Goal: Information Seeking & Learning: Learn about a topic

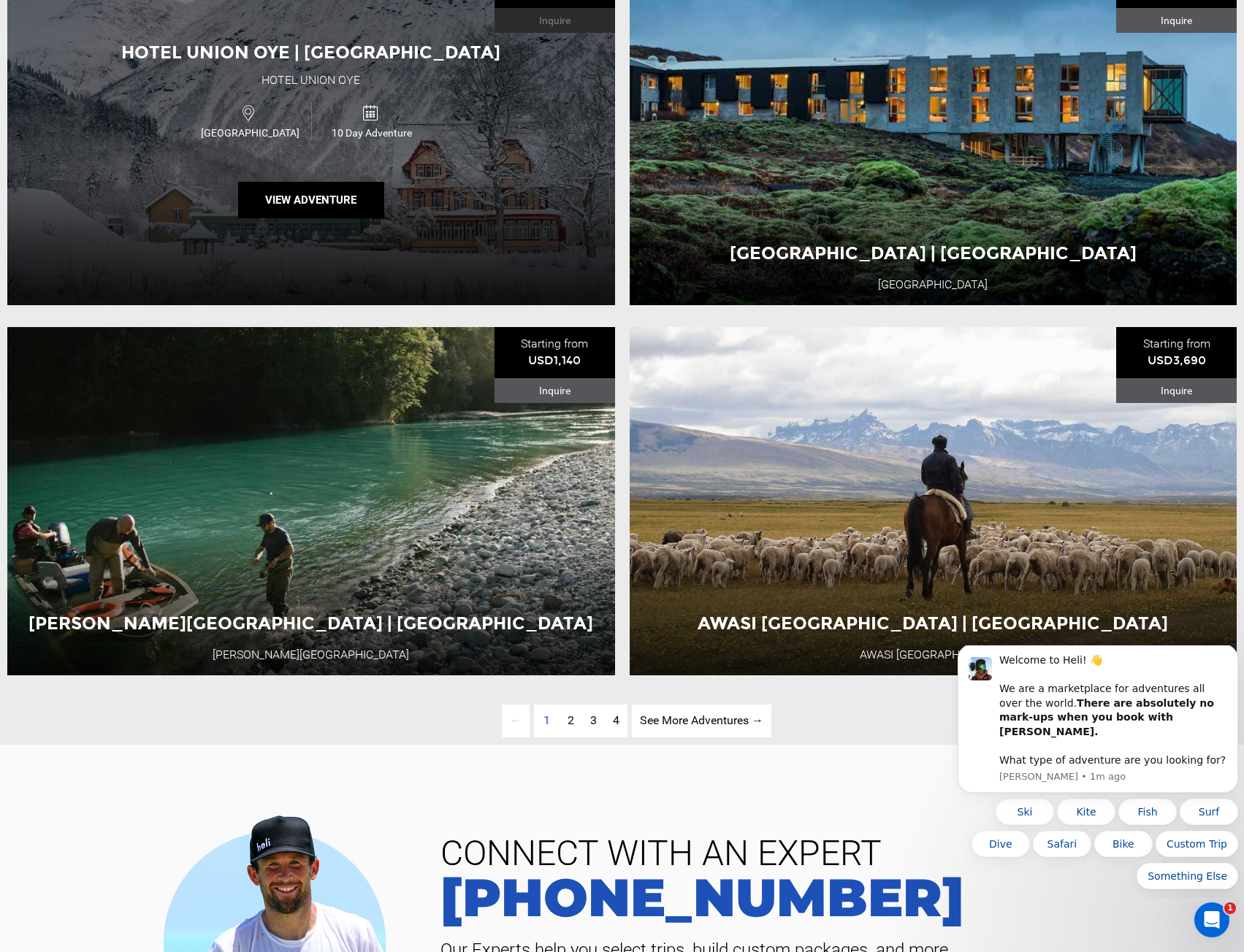
scroll to position [3651, 0]
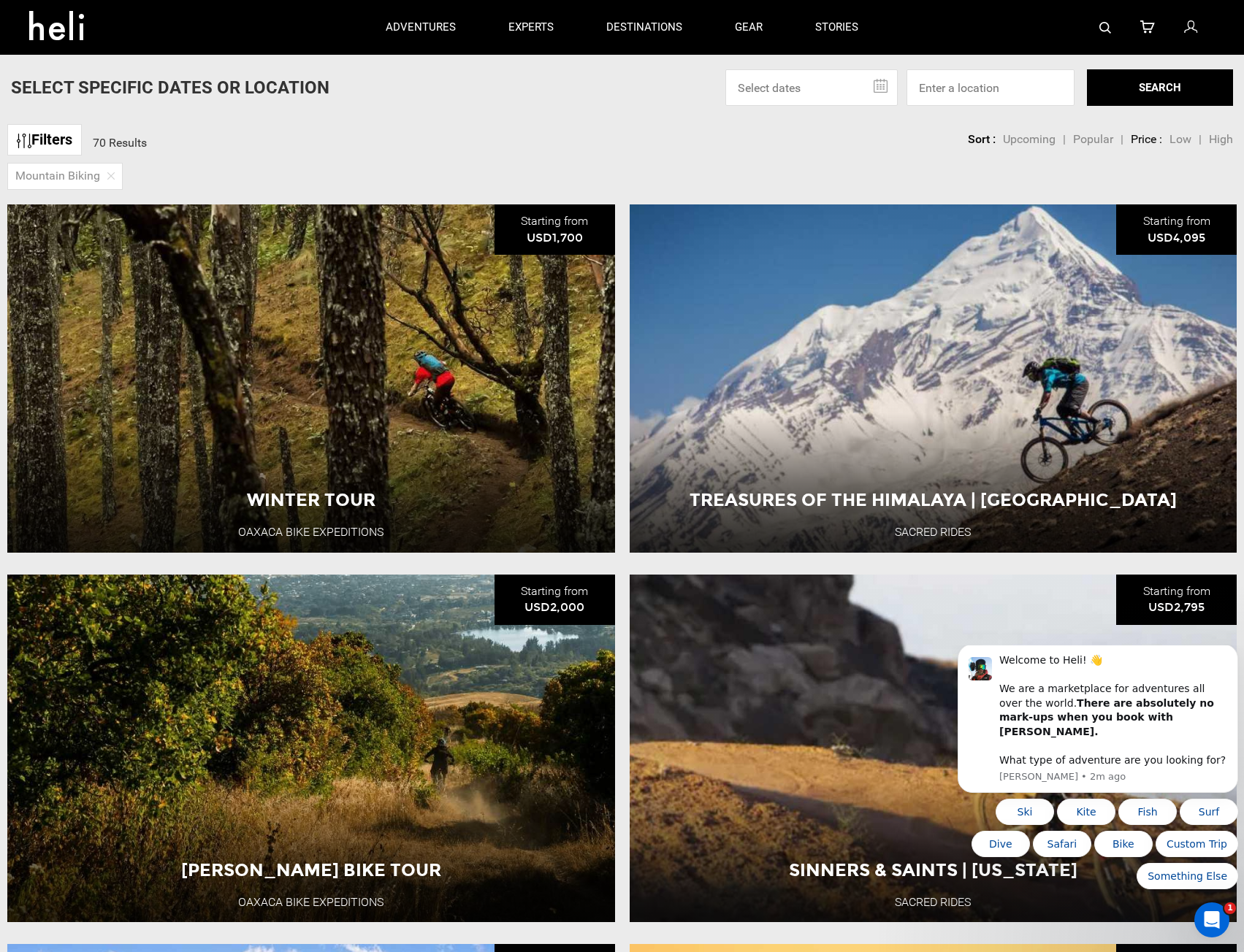
click at [426, 29] on p "adventures" at bounding box center [420, 27] width 70 height 16
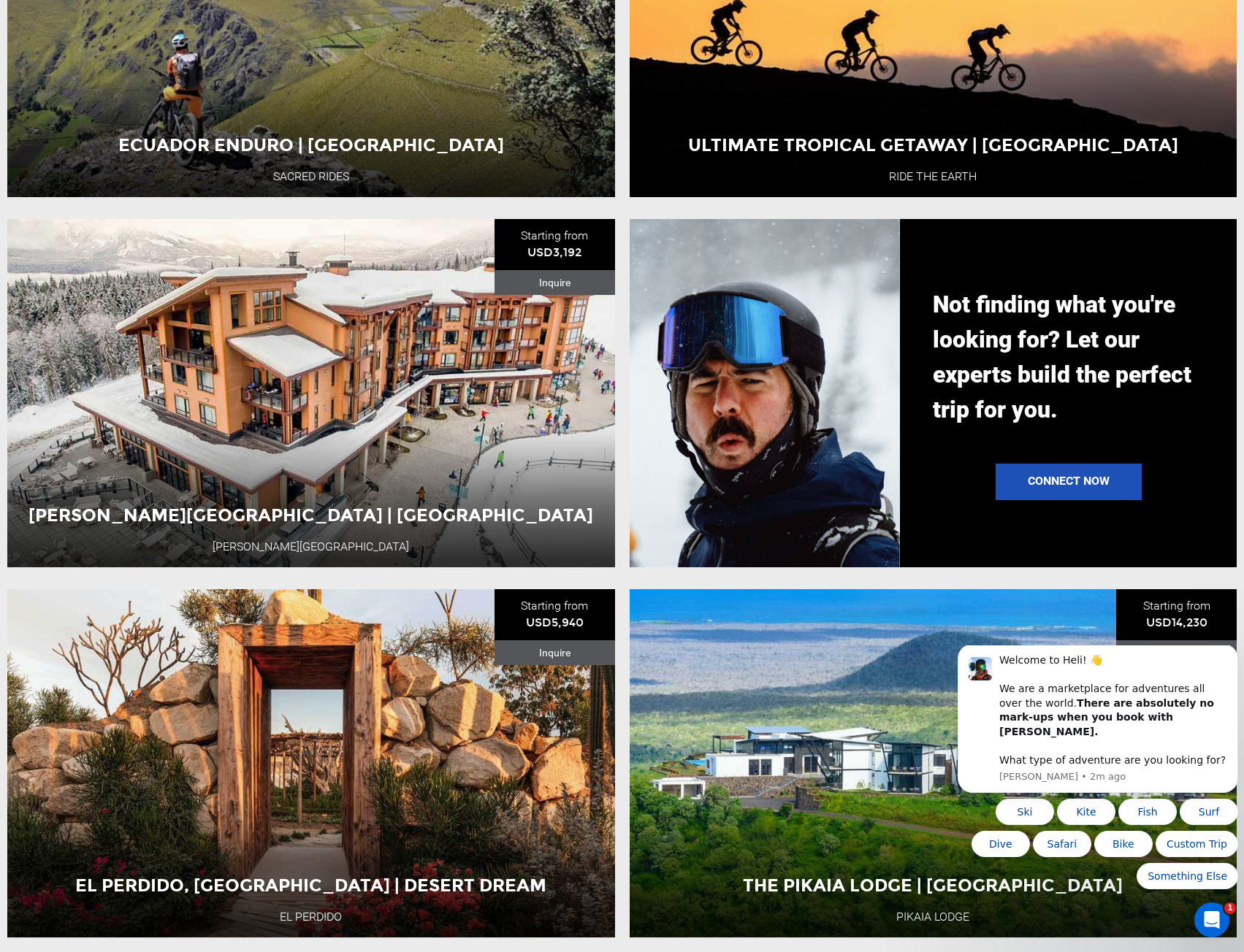
scroll to position [1461, 0]
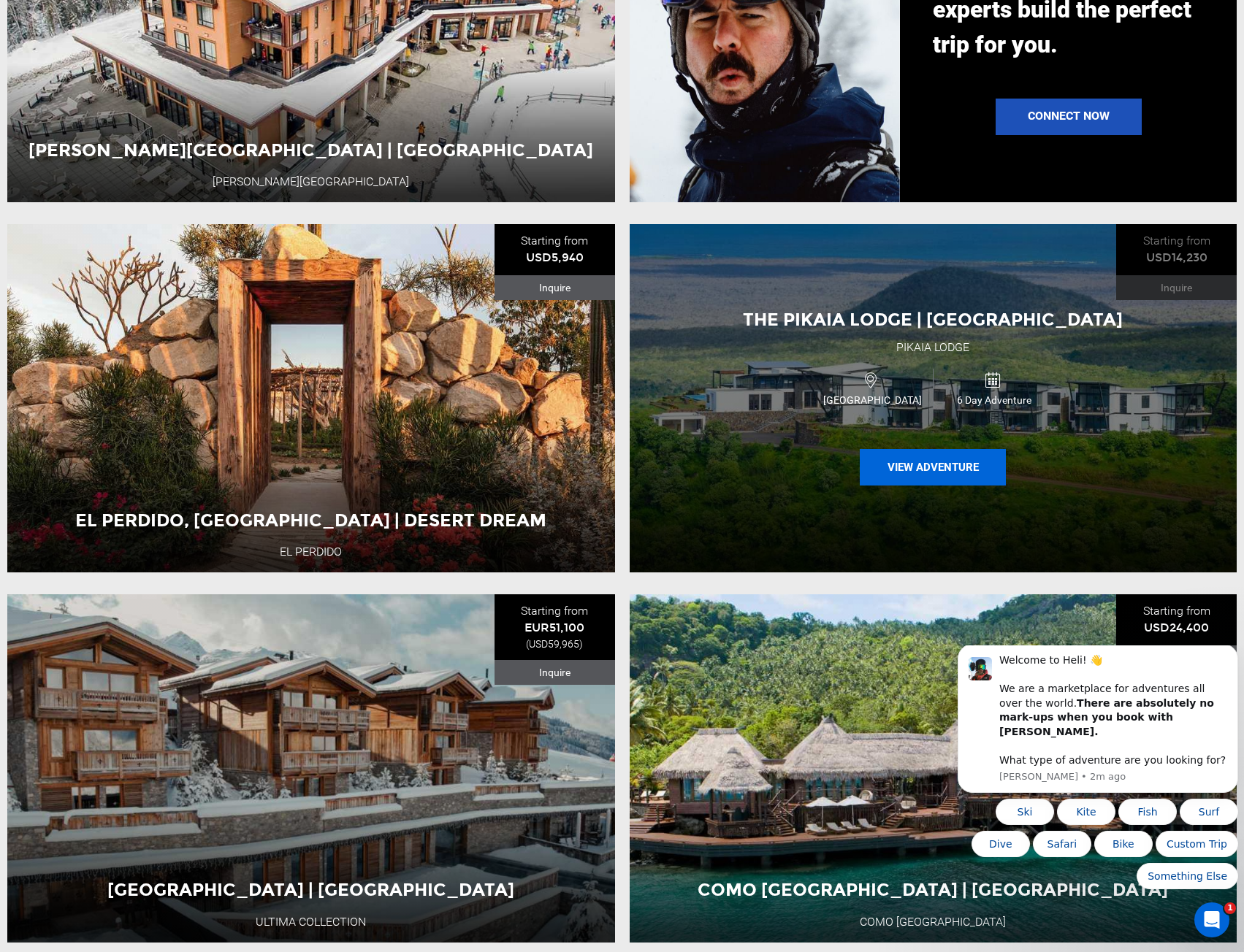
click at [928, 481] on button "View Adventure" at bounding box center [933, 467] width 146 height 36
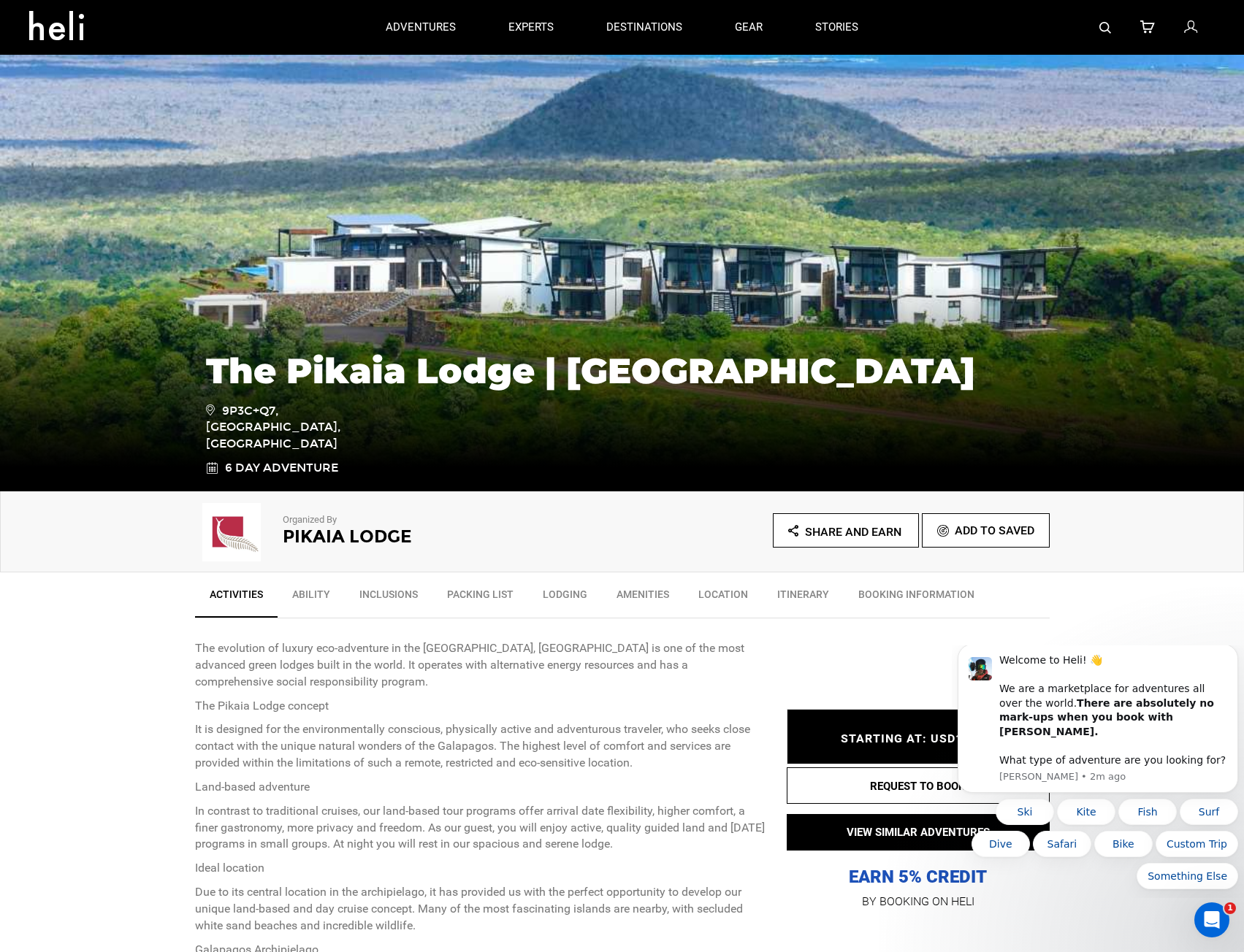
scroll to position [219, 0]
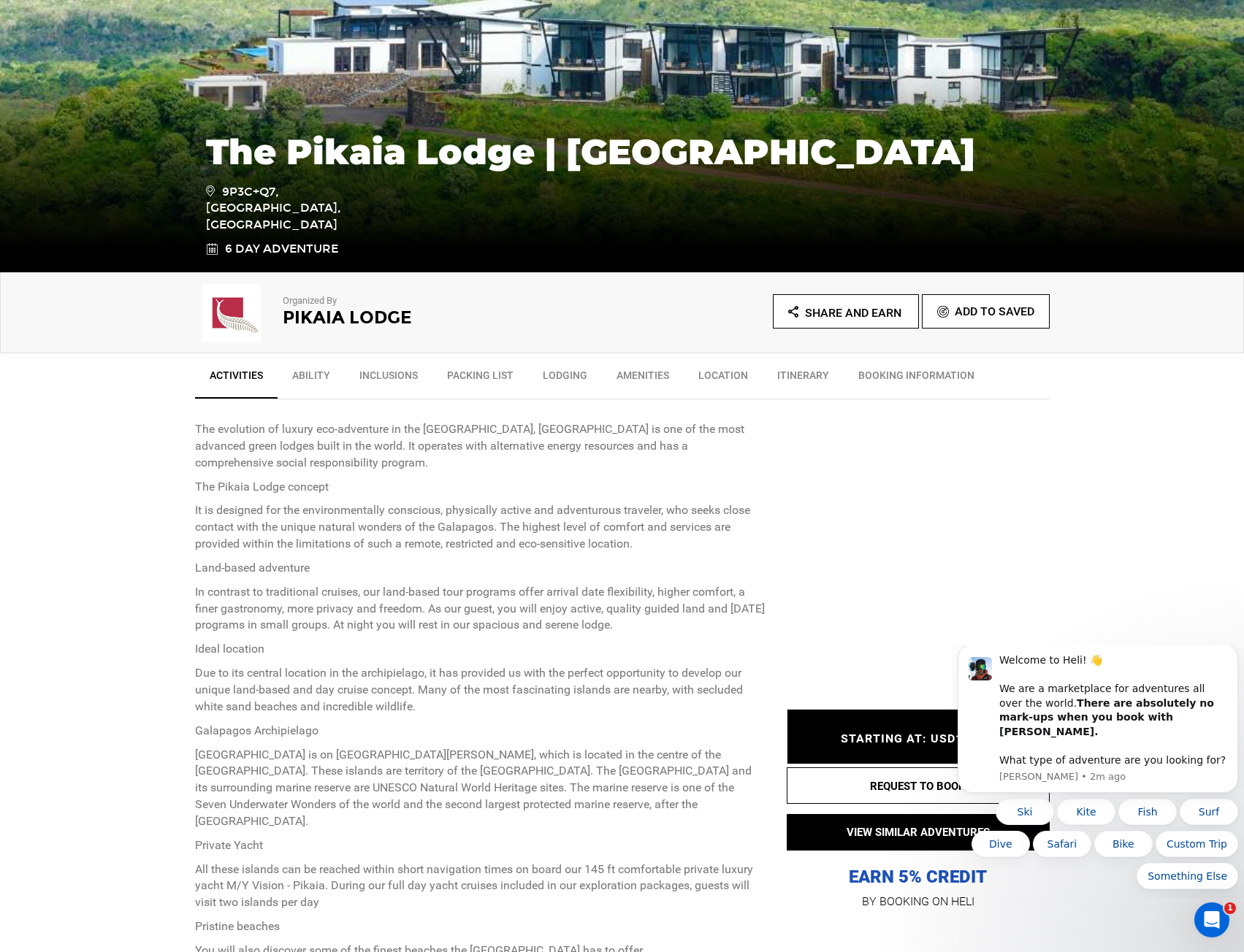
click at [310, 368] on link "Ability" at bounding box center [311, 378] width 67 height 36
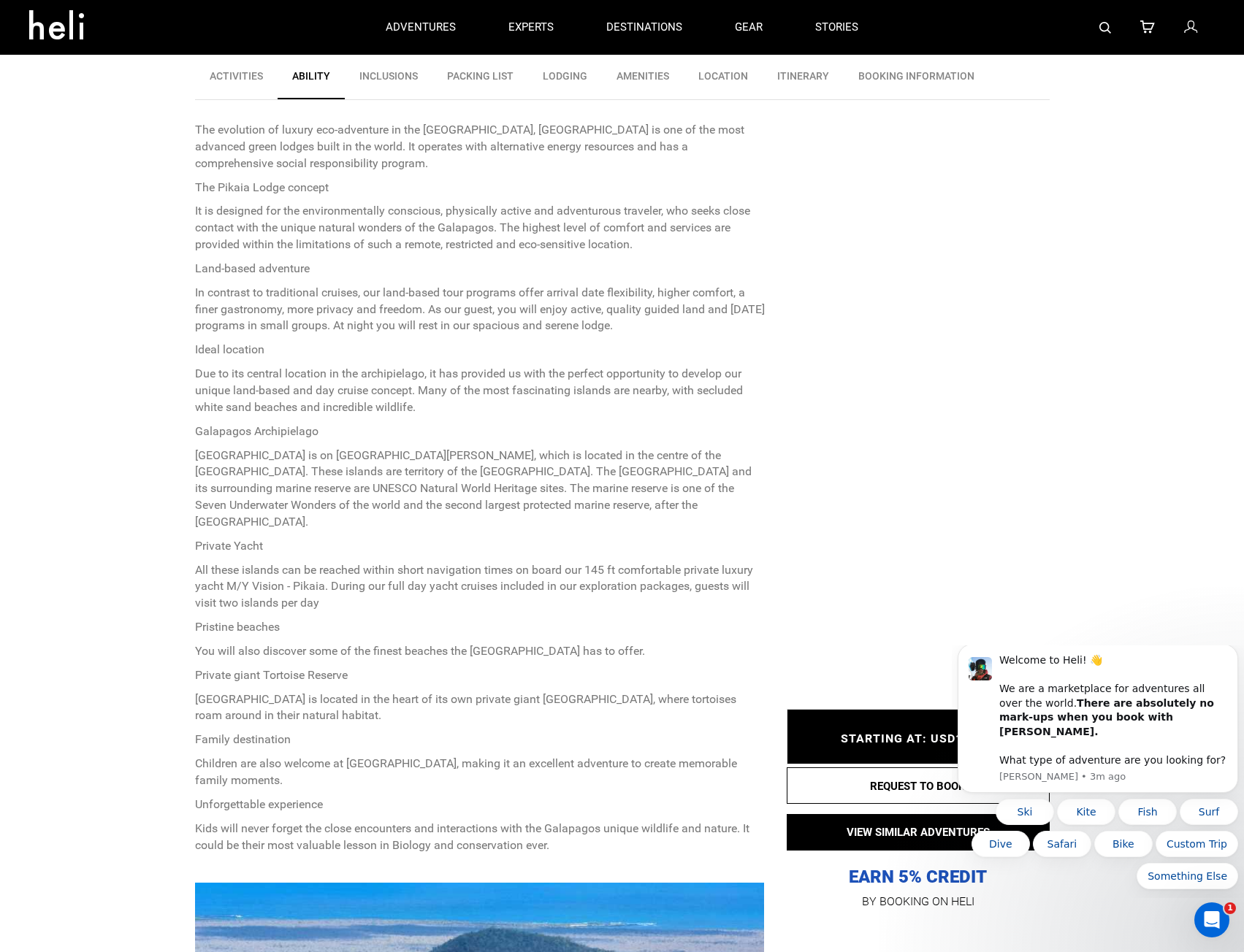
scroll to position [81, 0]
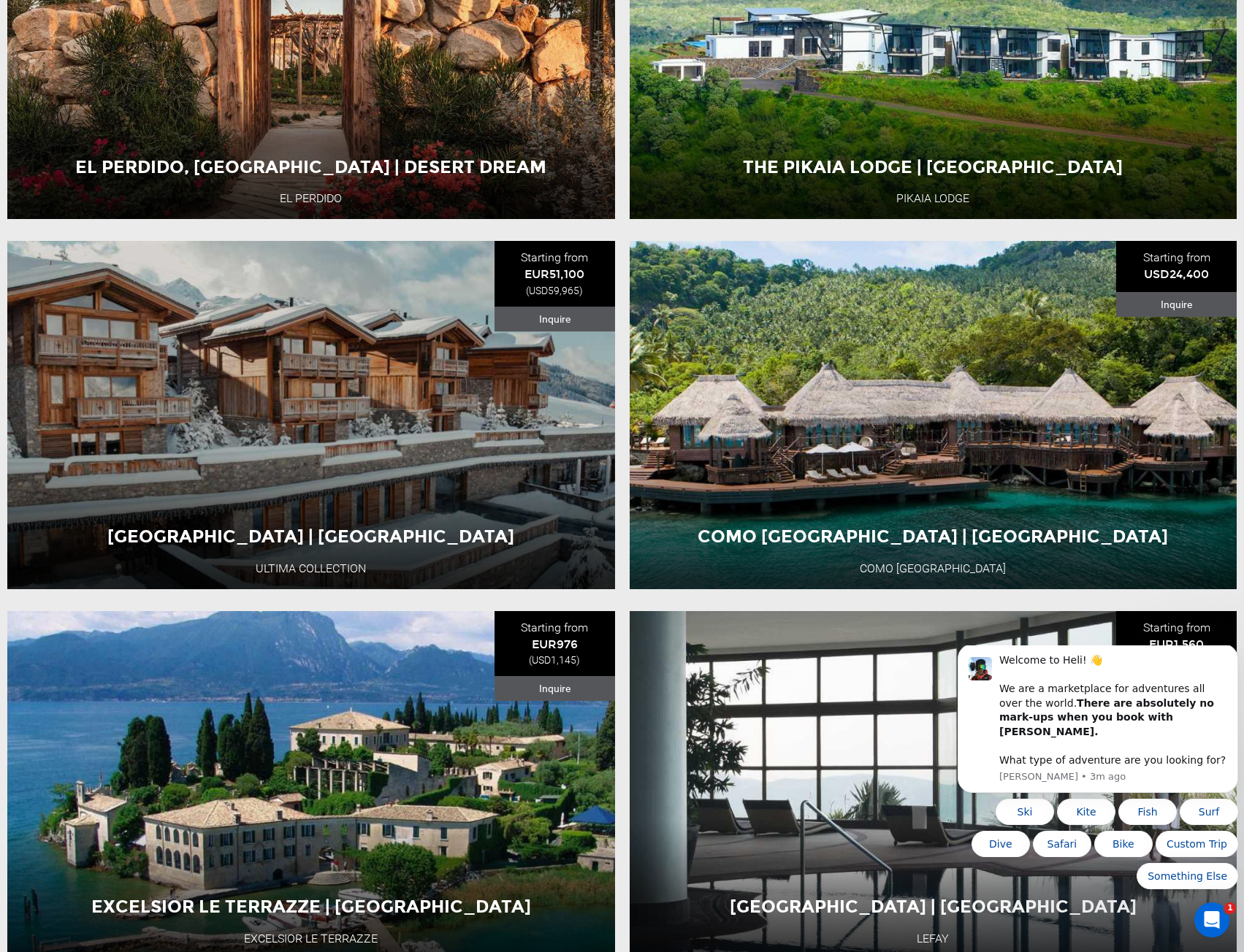
scroll to position [1887, 0]
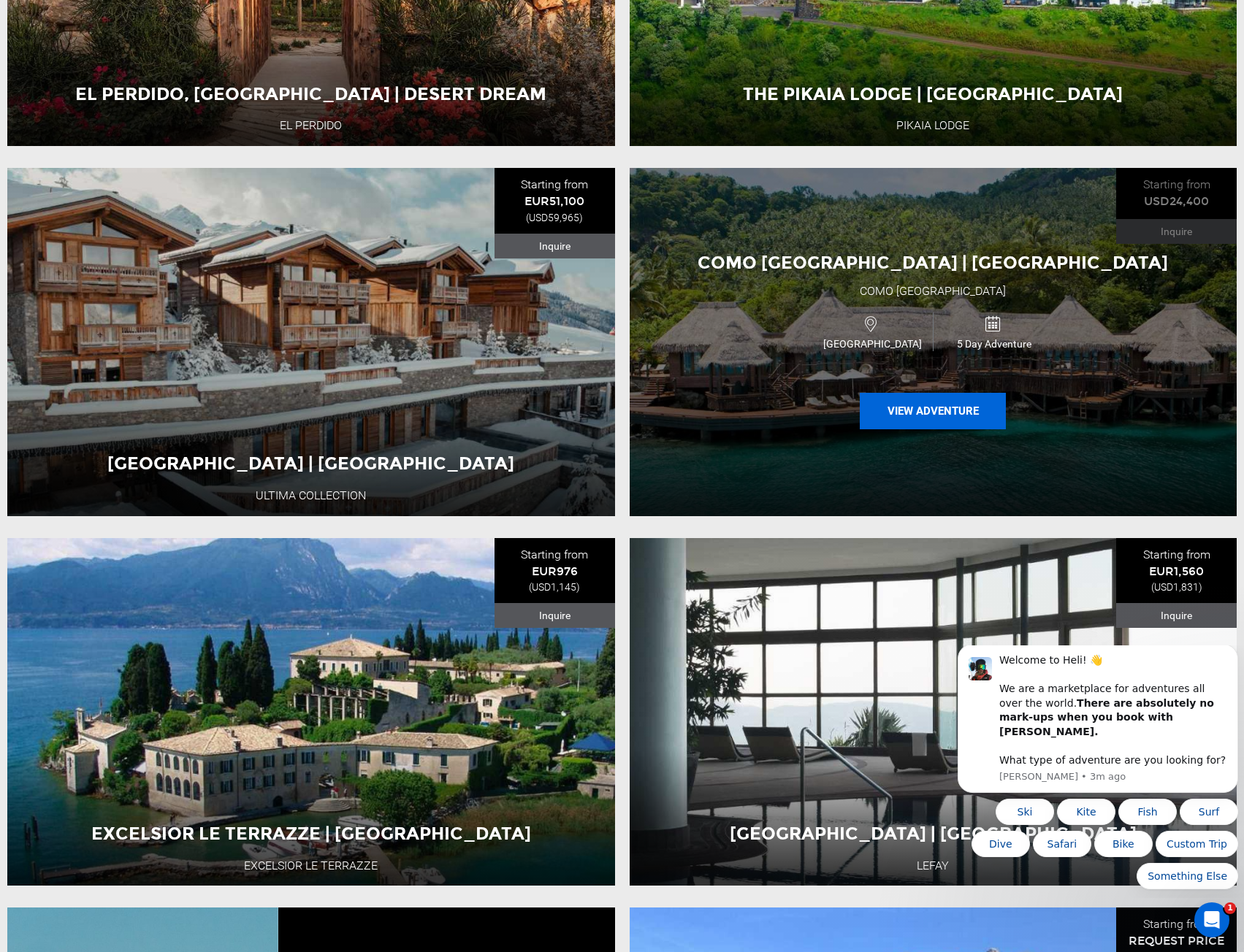
click at [912, 429] on button "View Adventure" at bounding box center [933, 411] width 146 height 36
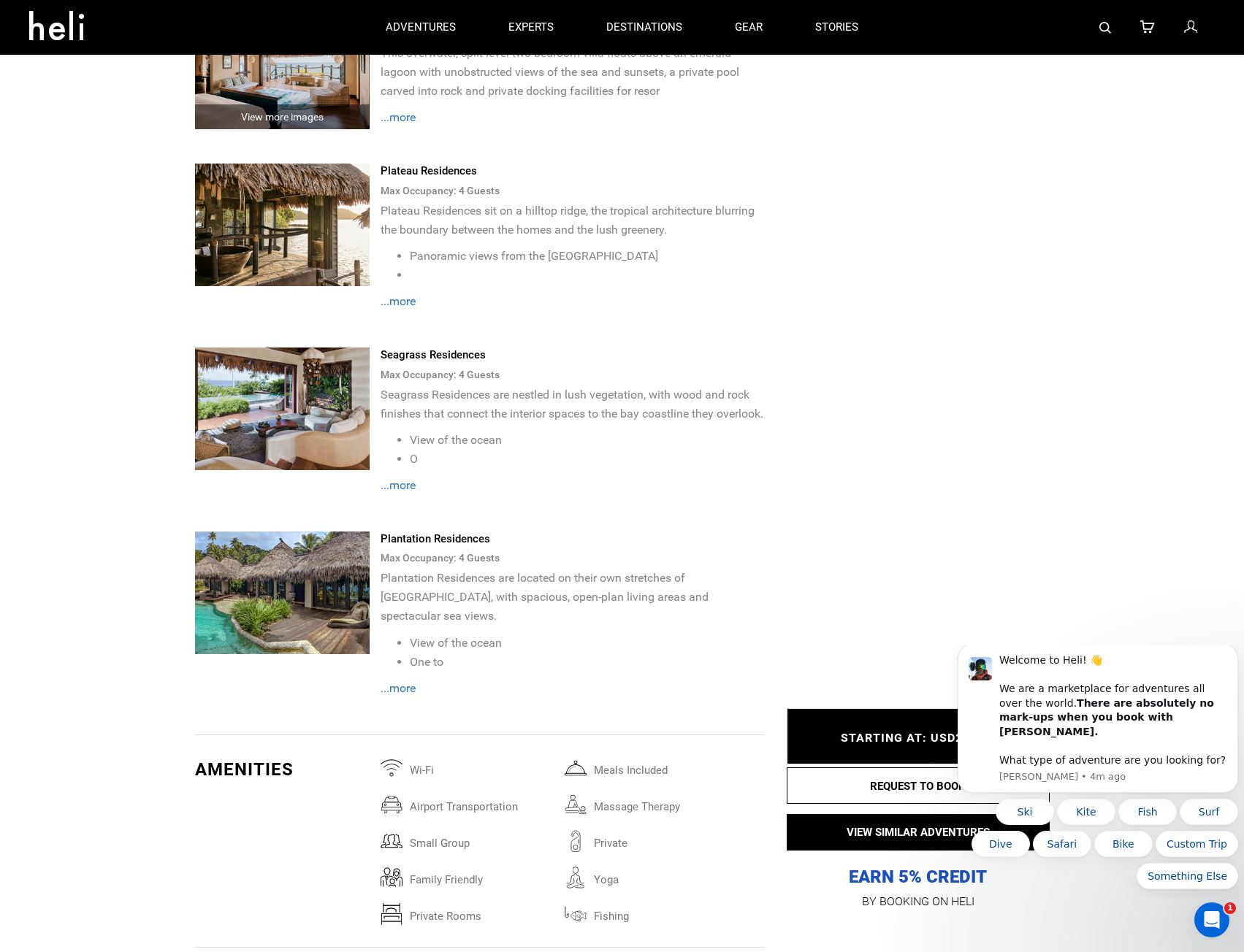
scroll to position [2191, 0]
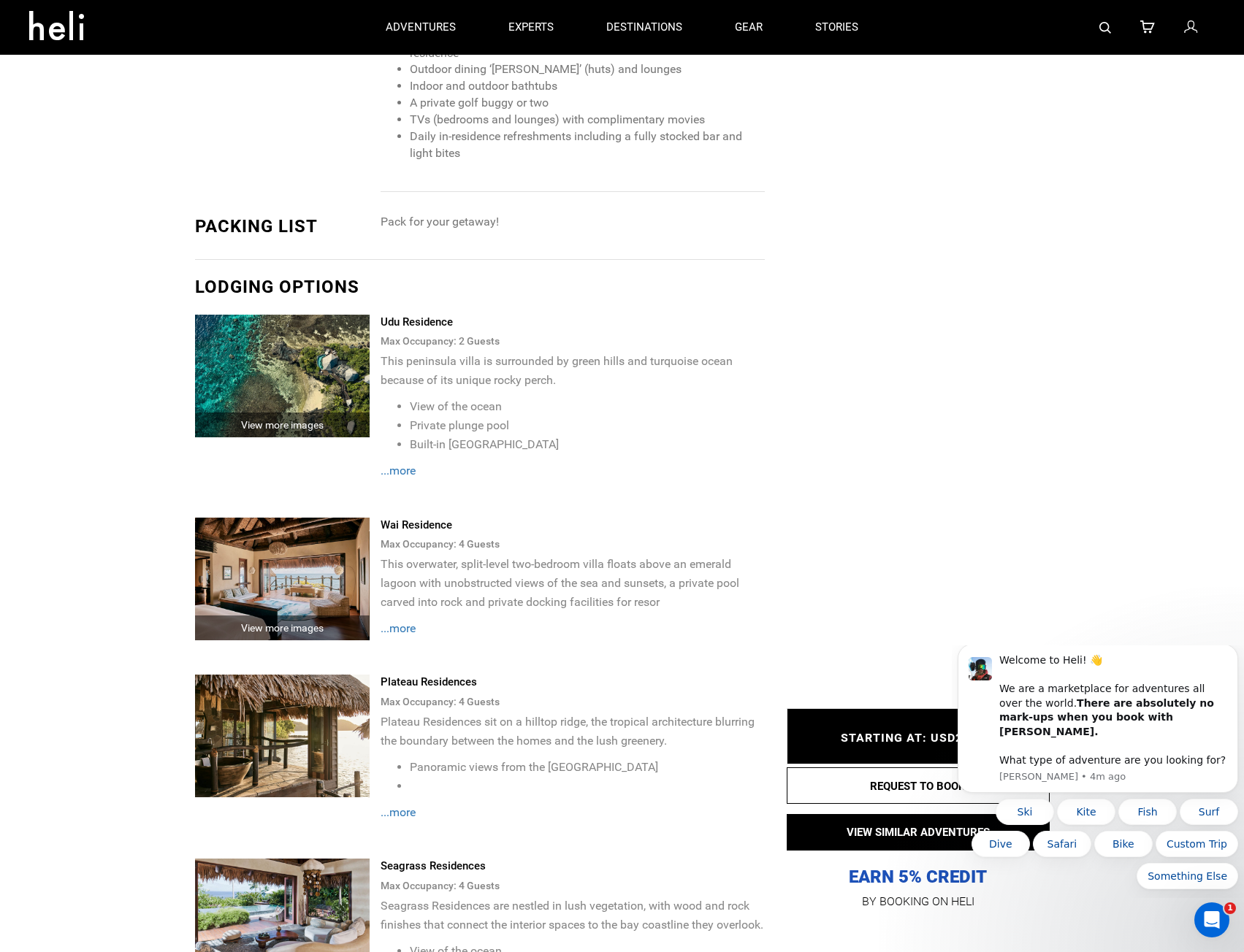
click at [402, 464] on span "...more" at bounding box center [397, 470] width 35 height 14
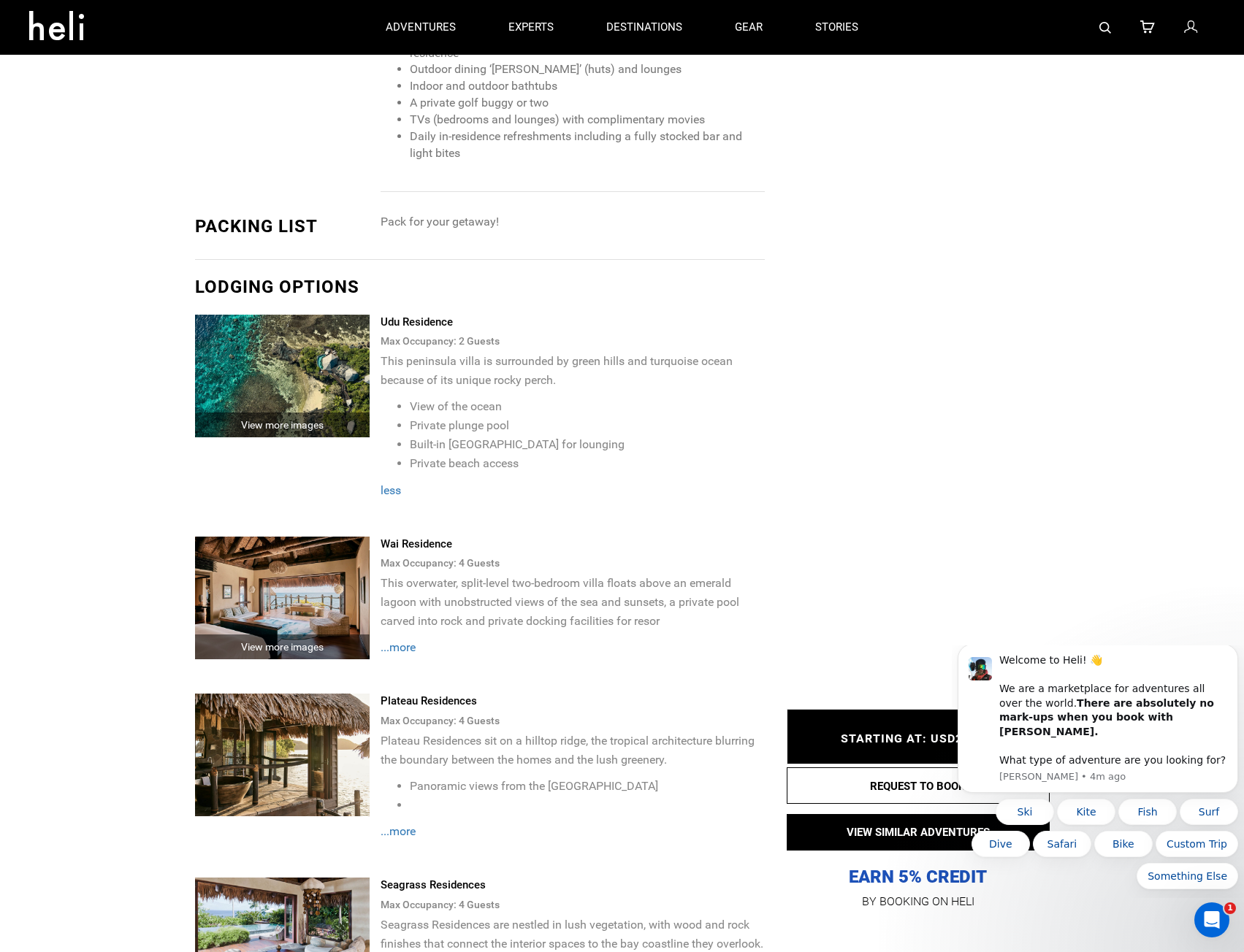
click at [345, 362] on img at bounding box center [282, 376] width 175 height 123
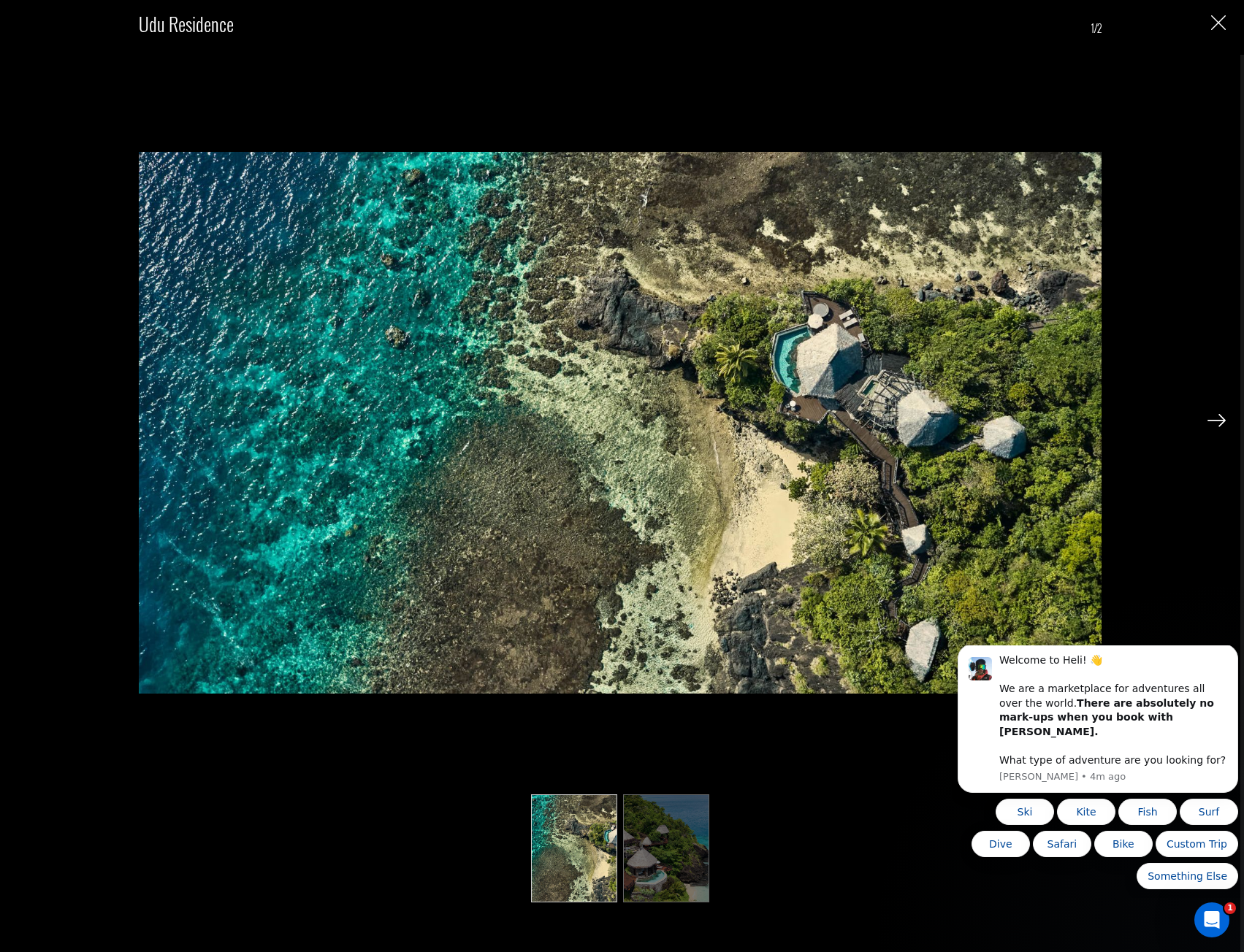
click at [655, 849] on img at bounding box center [666, 848] width 86 height 107
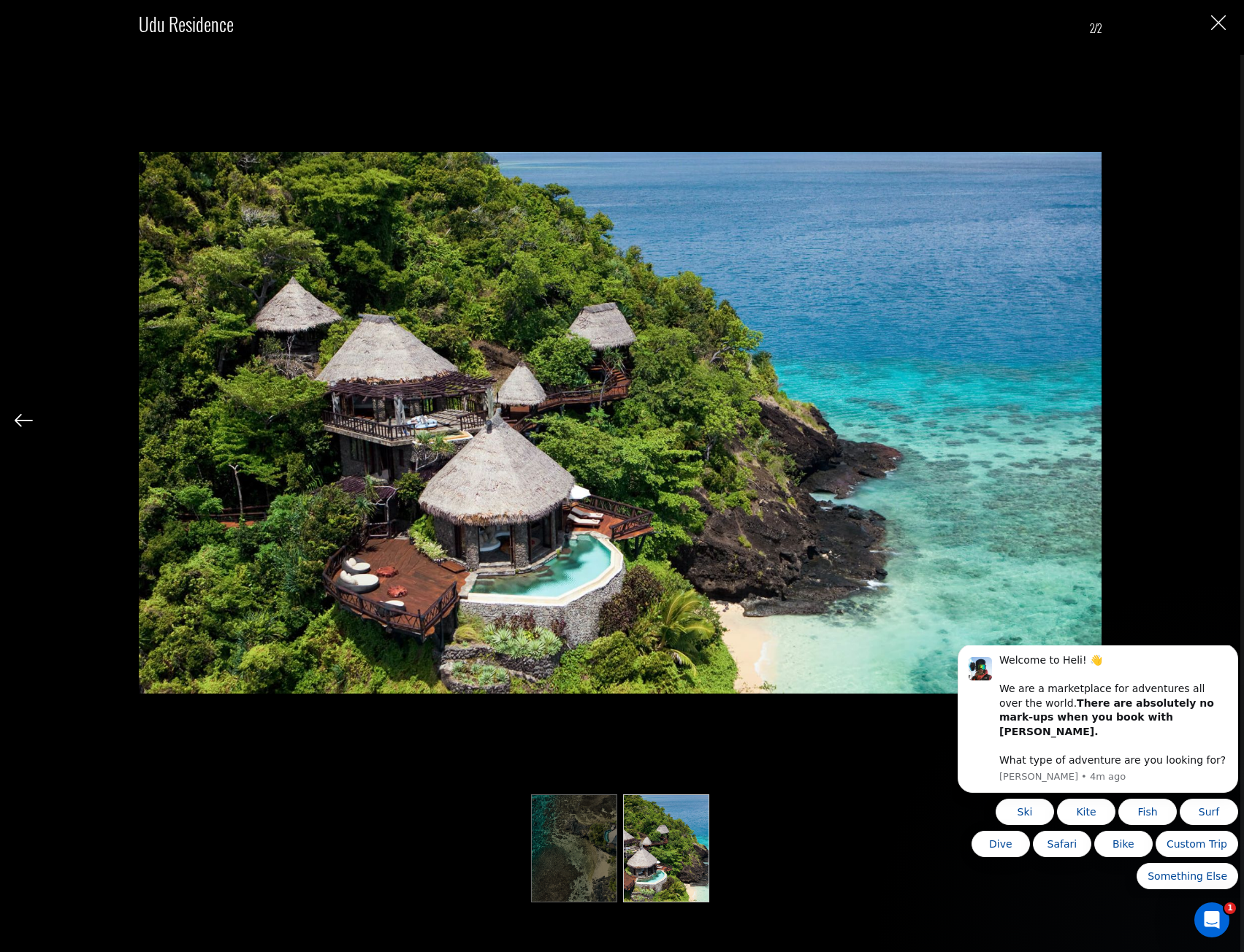
click at [586, 842] on img at bounding box center [574, 848] width 86 height 107
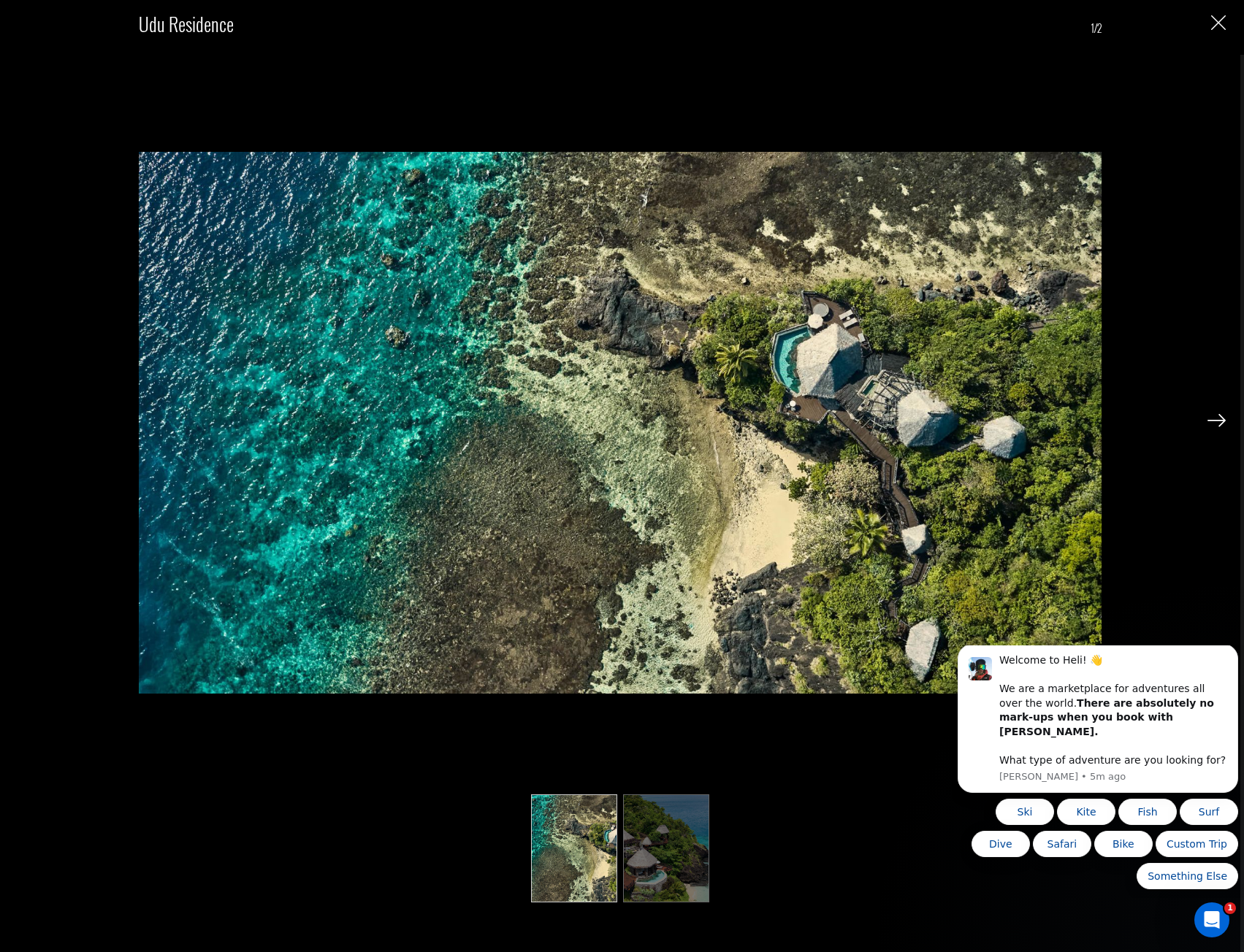
click at [1217, 30] on img "Close" at bounding box center [1218, 23] width 15 height 15
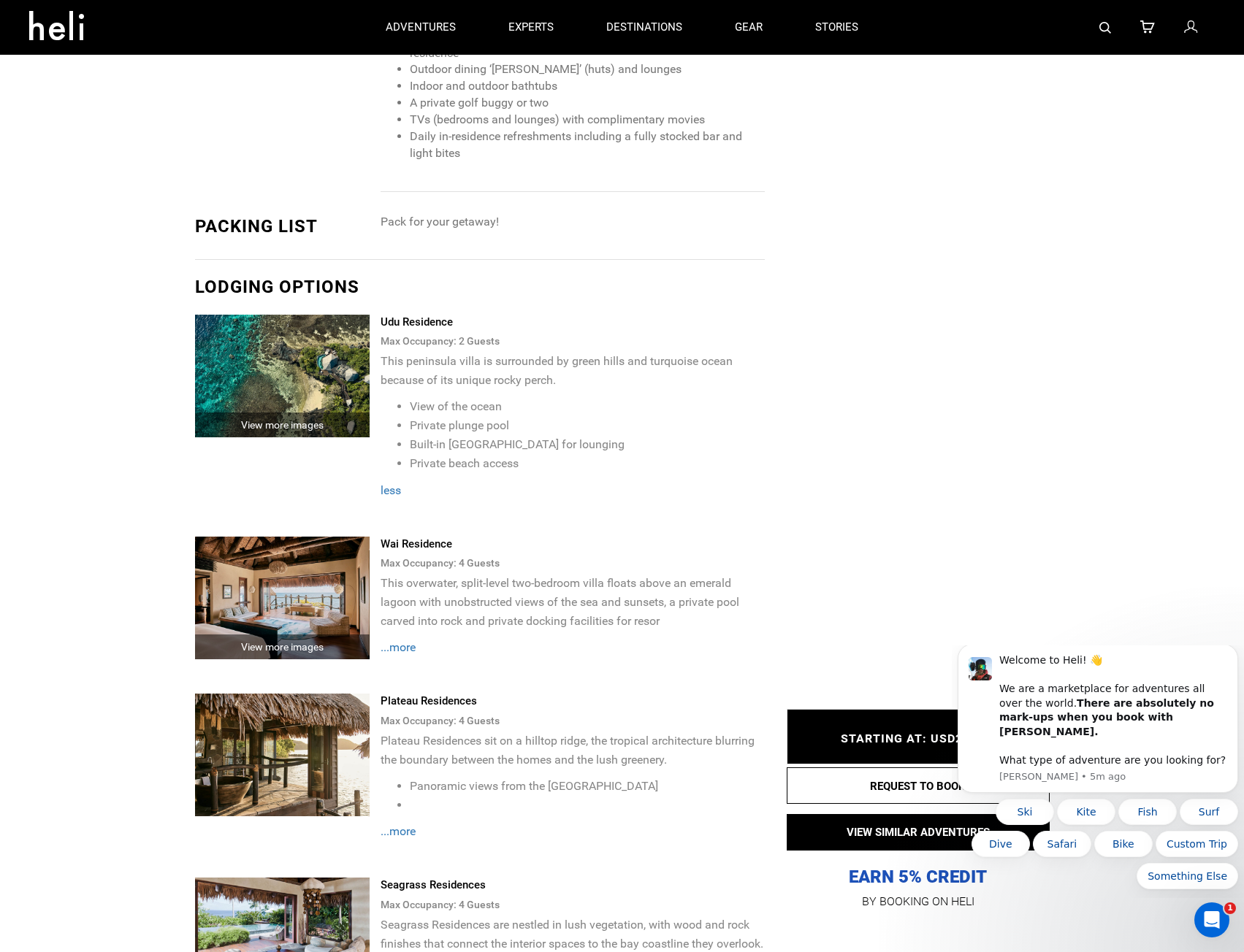
click at [298, 634] on div "View more images" at bounding box center [282, 647] width 175 height 25
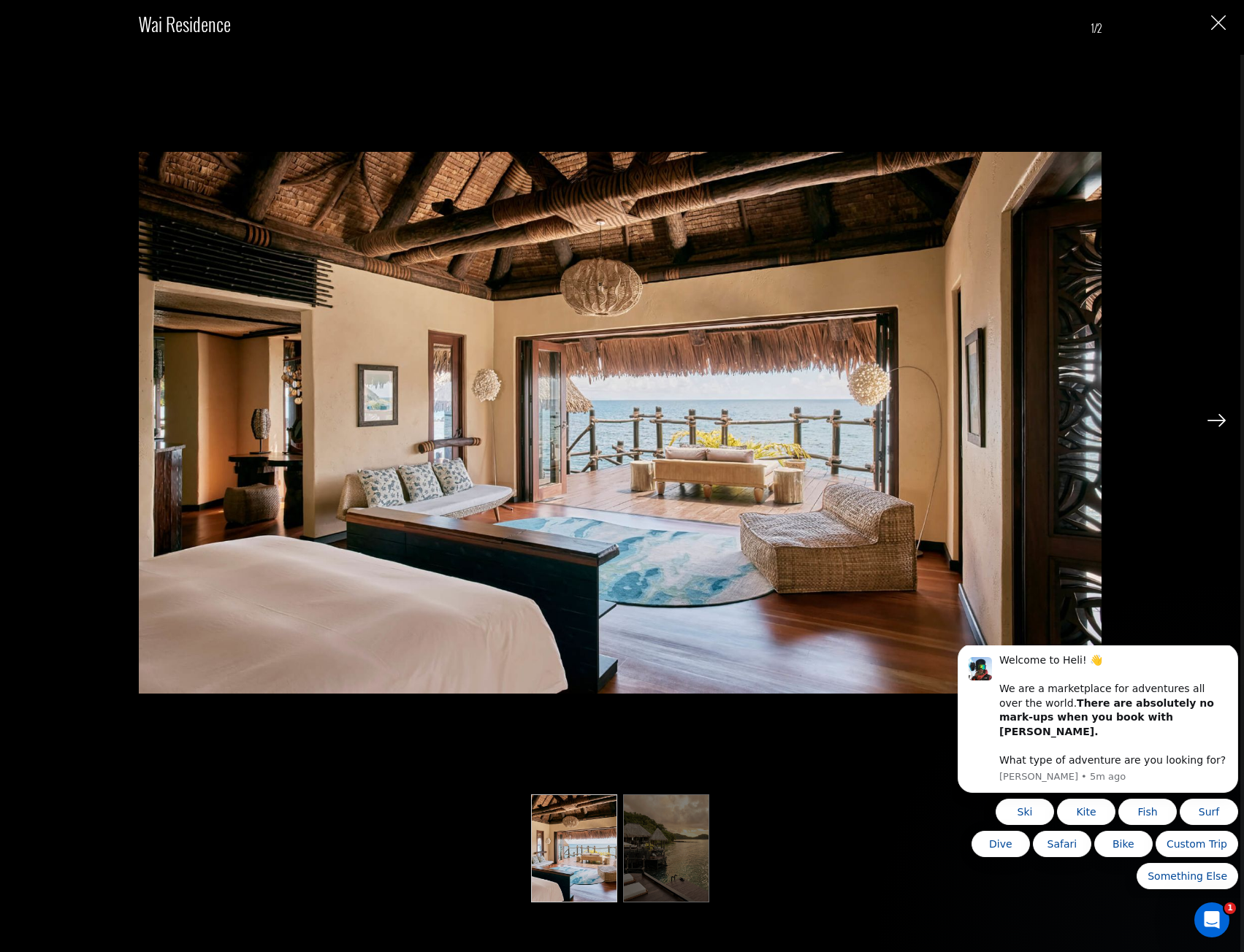
click at [1203, 422] on div "Wai Residence 1/2" at bounding box center [620, 452] width 1211 height 905
click at [1211, 420] on img at bounding box center [1216, 421] width 18 height 13
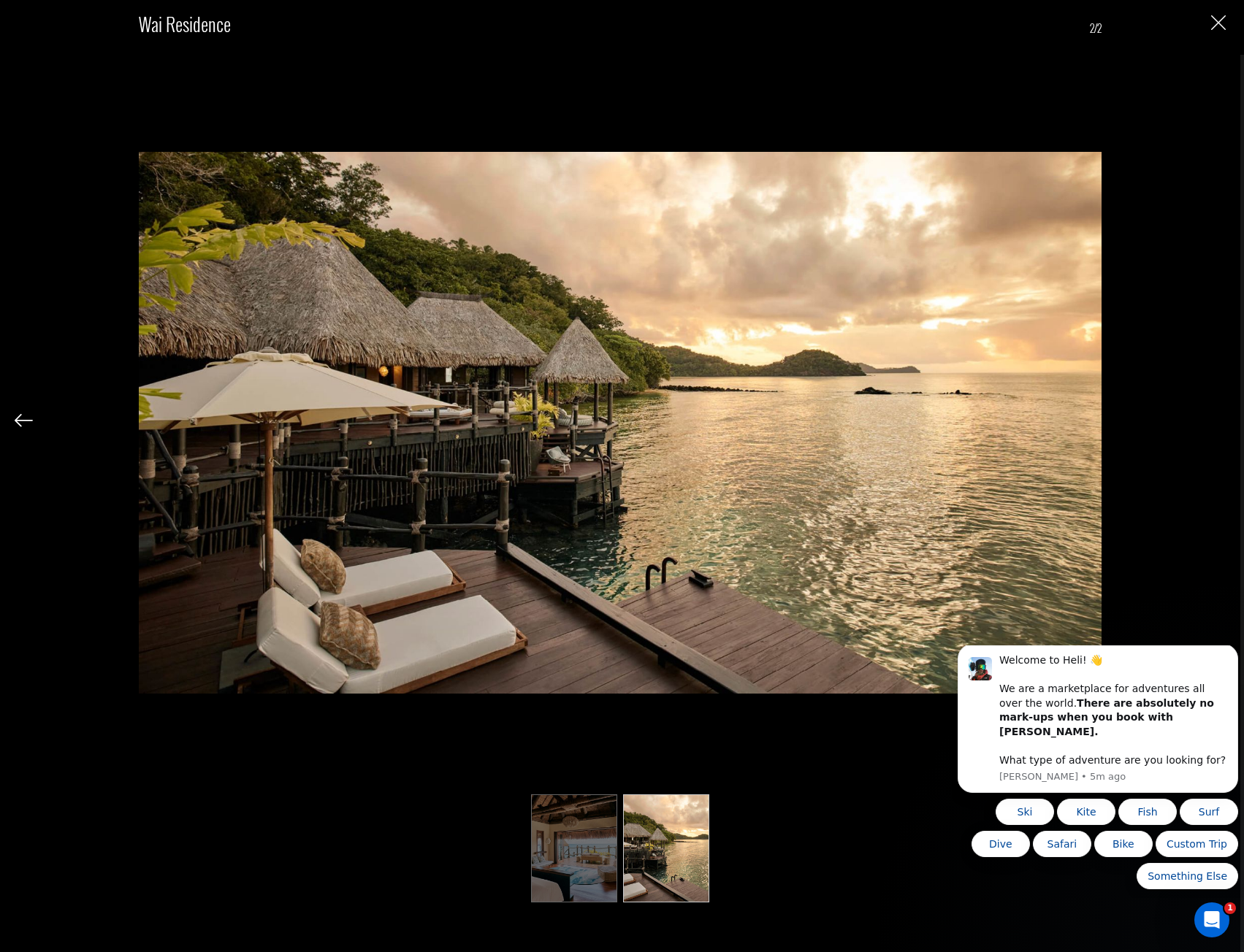
click at [18, 422] on img at bounding box center [24, 421] width 18 height 13
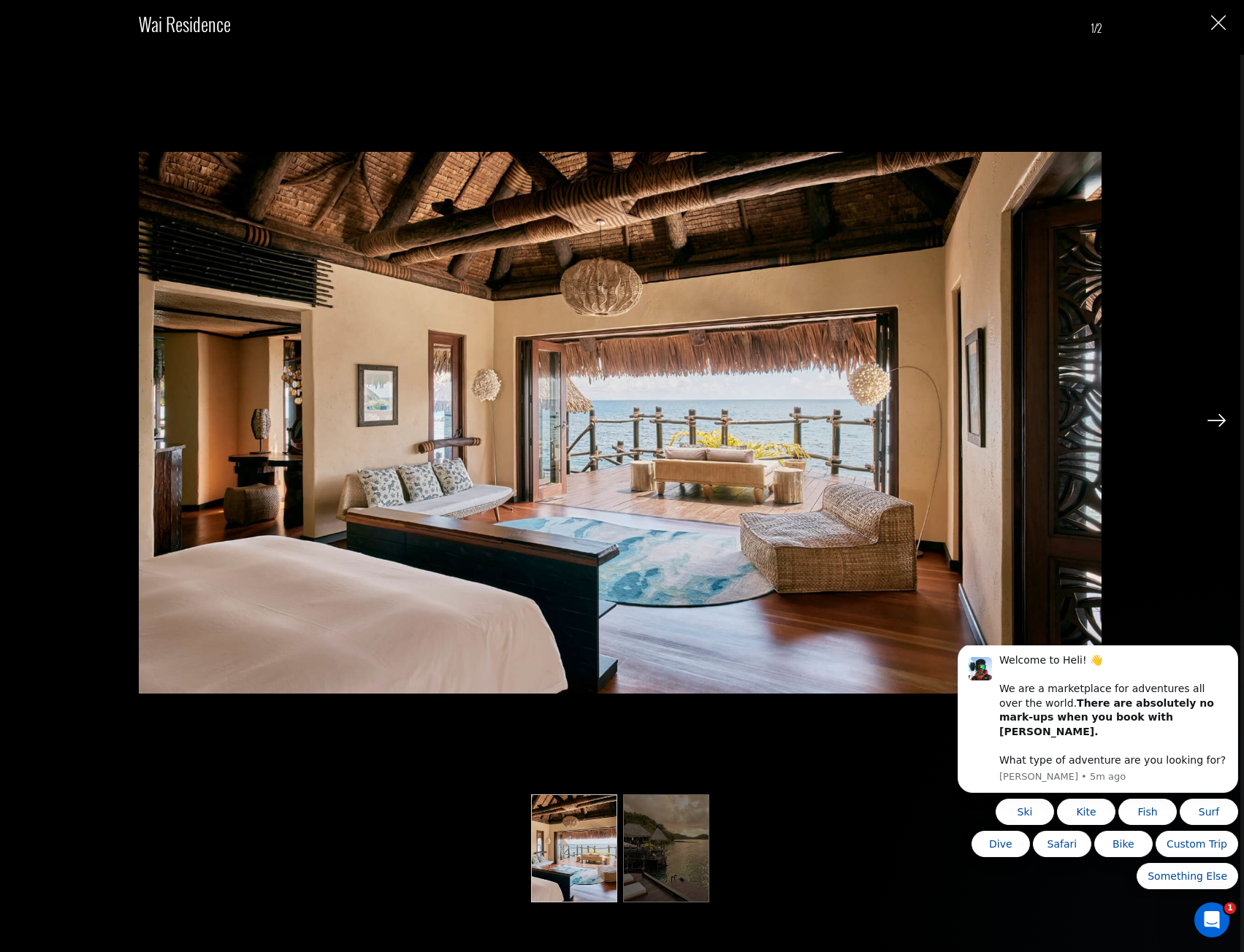
click at [1216, 21] on img "Close" at bounding box center [1218, 23] width 15 height 15
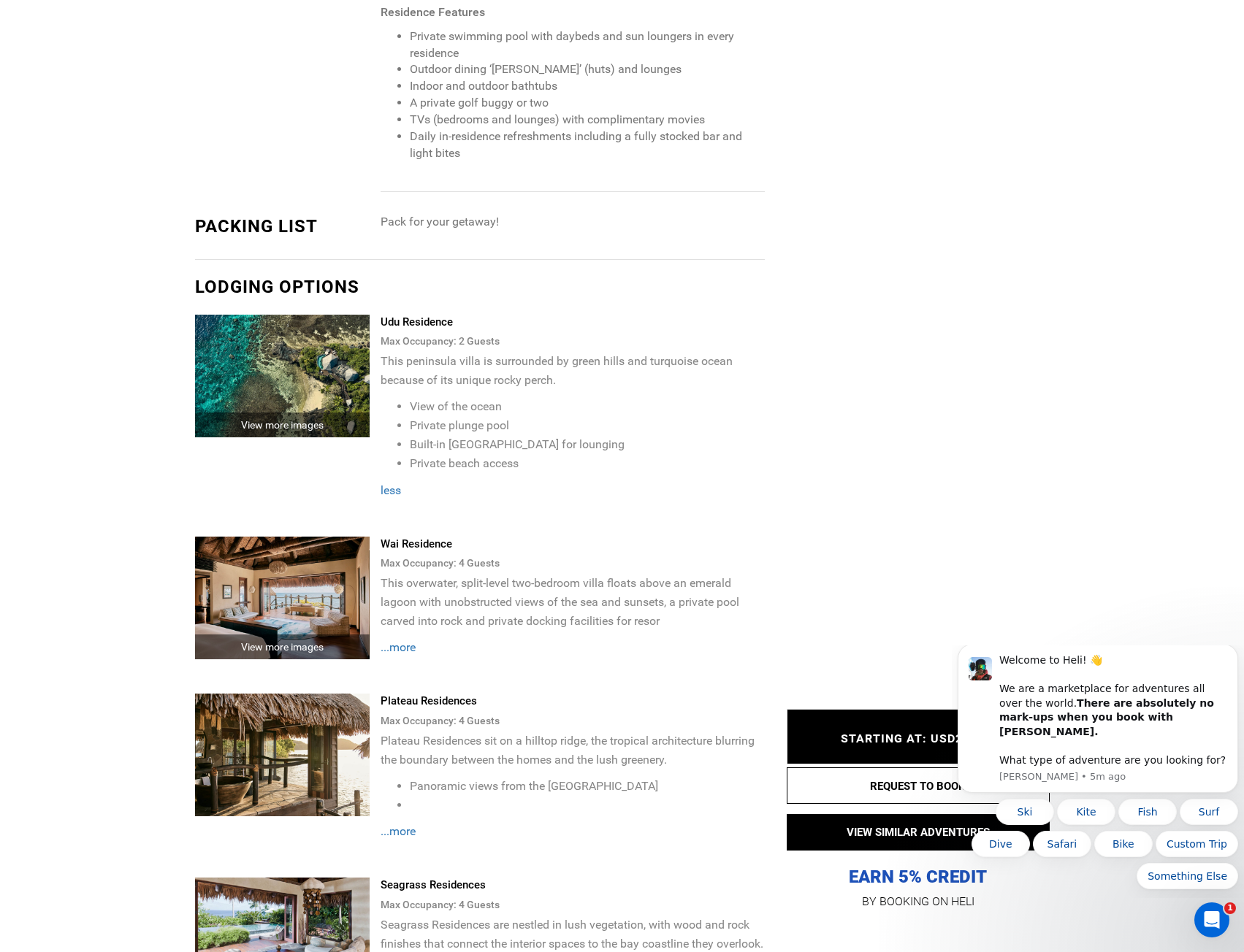
scroll to position [2410, 0]
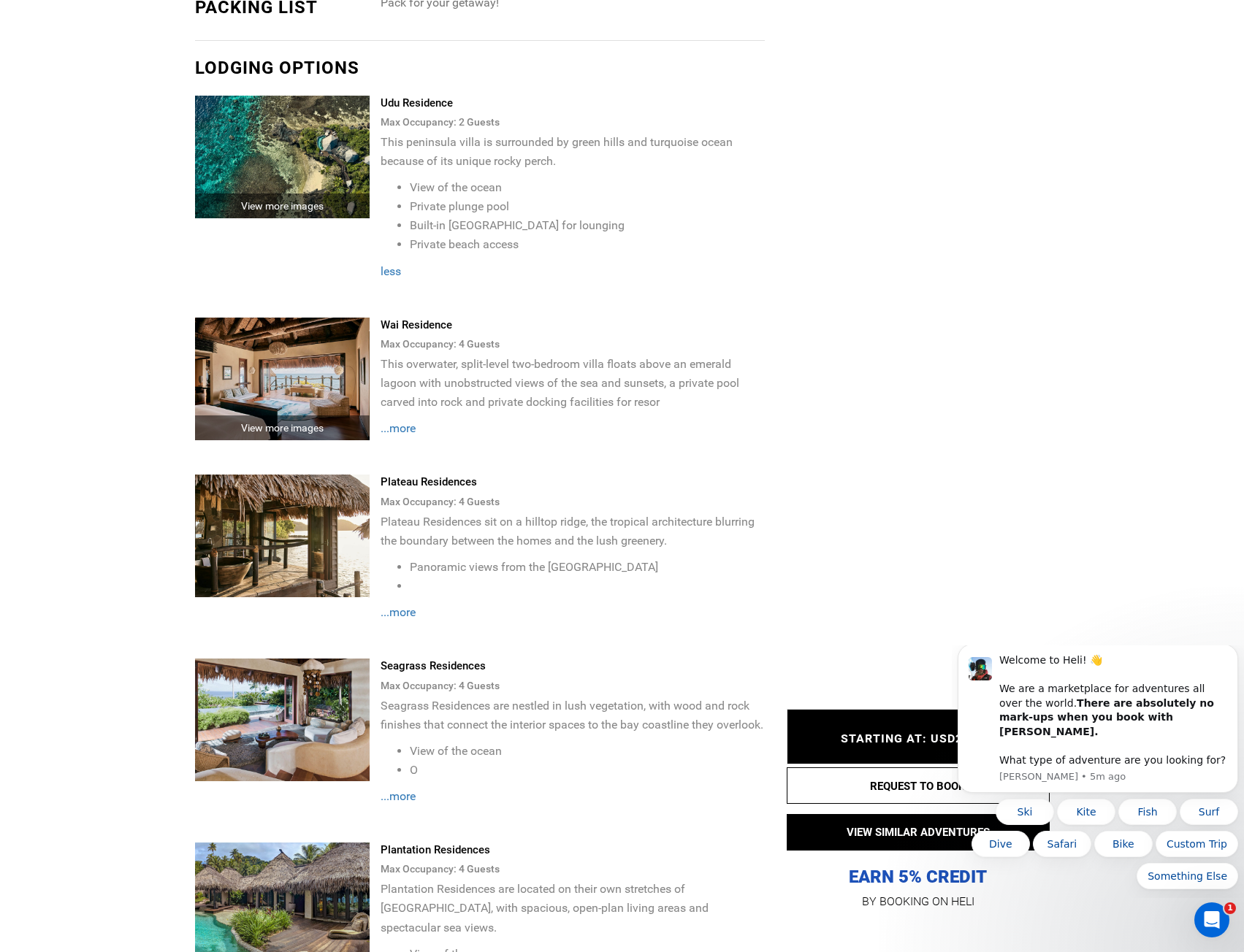
click at [403, 606] on span "...more" at bounding box center [397, 612] width 35 height 14
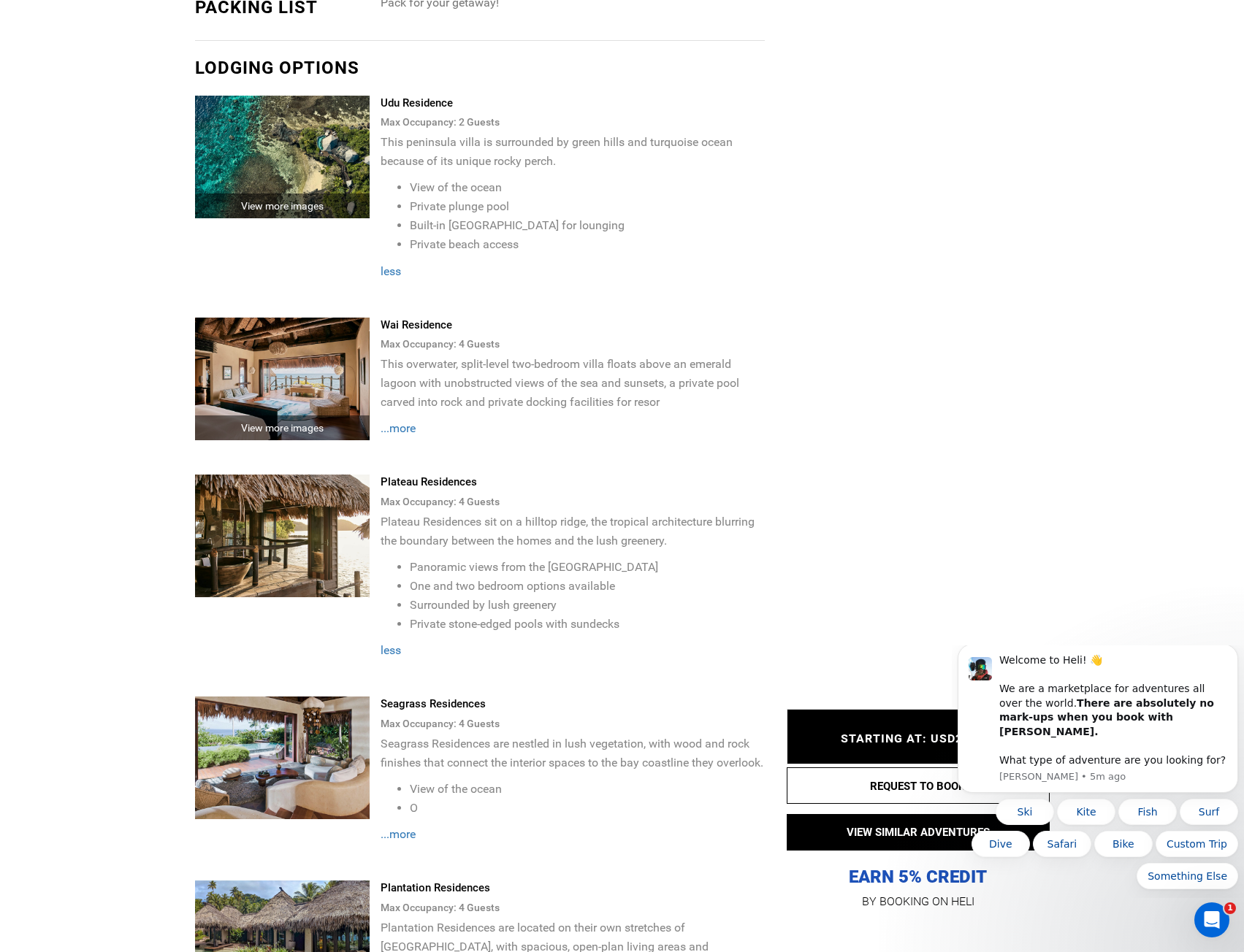
click at [273, 529] on img at bounding box center [282, 536] width 175 height 123
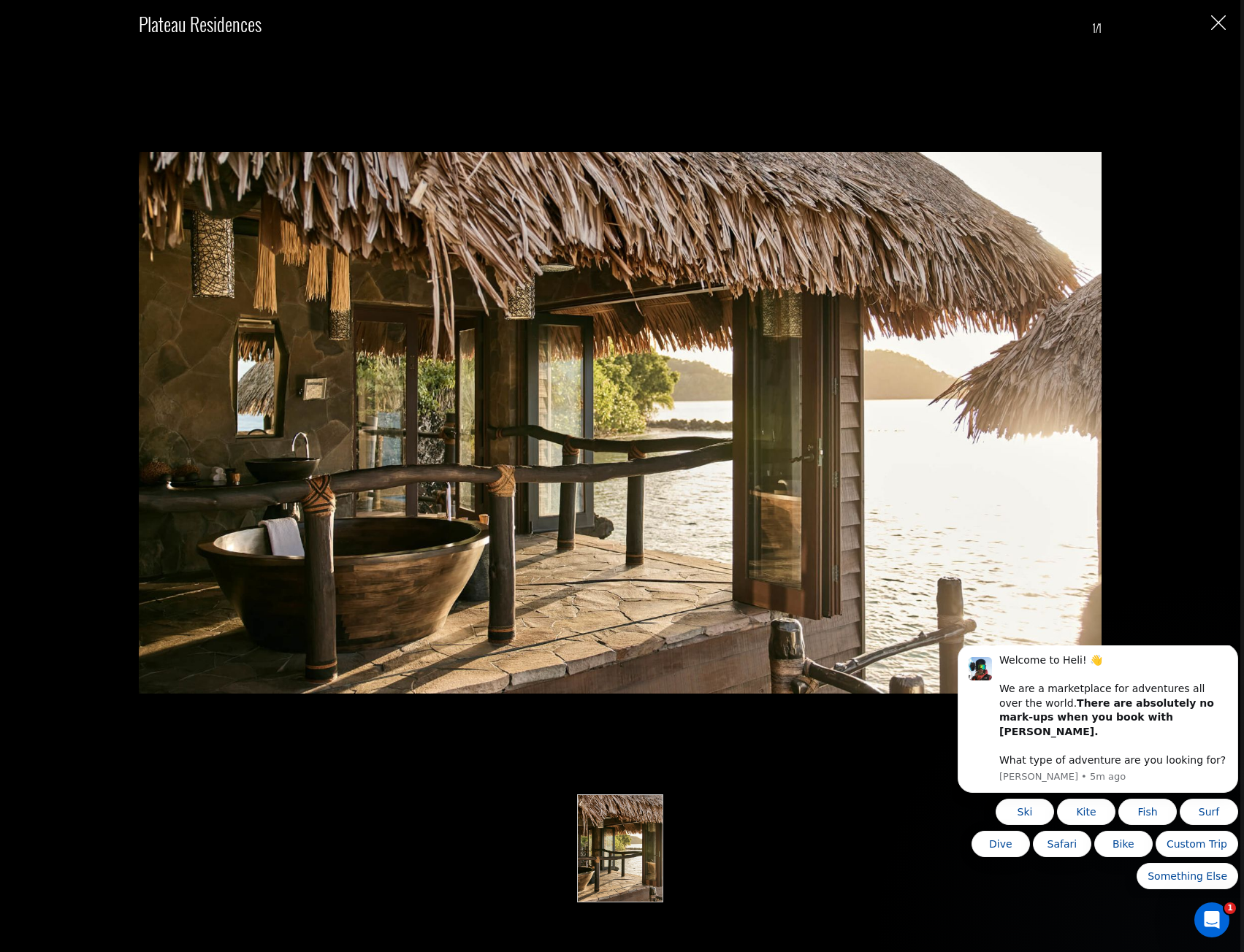
click at [1214, 18] on img "Close" at bounding box center [1218, 23] width 15 height 15
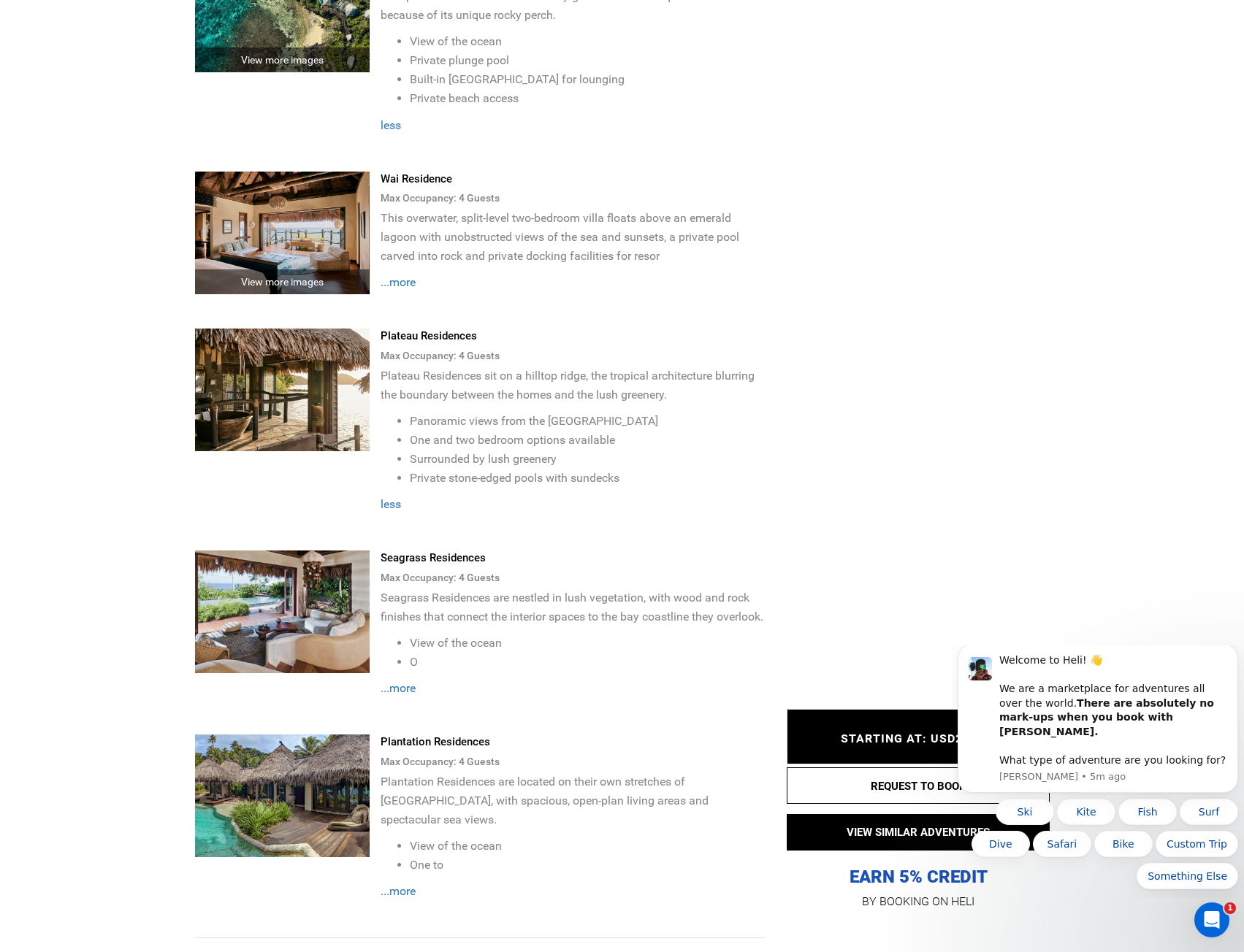
scroll to position [2702, 0]
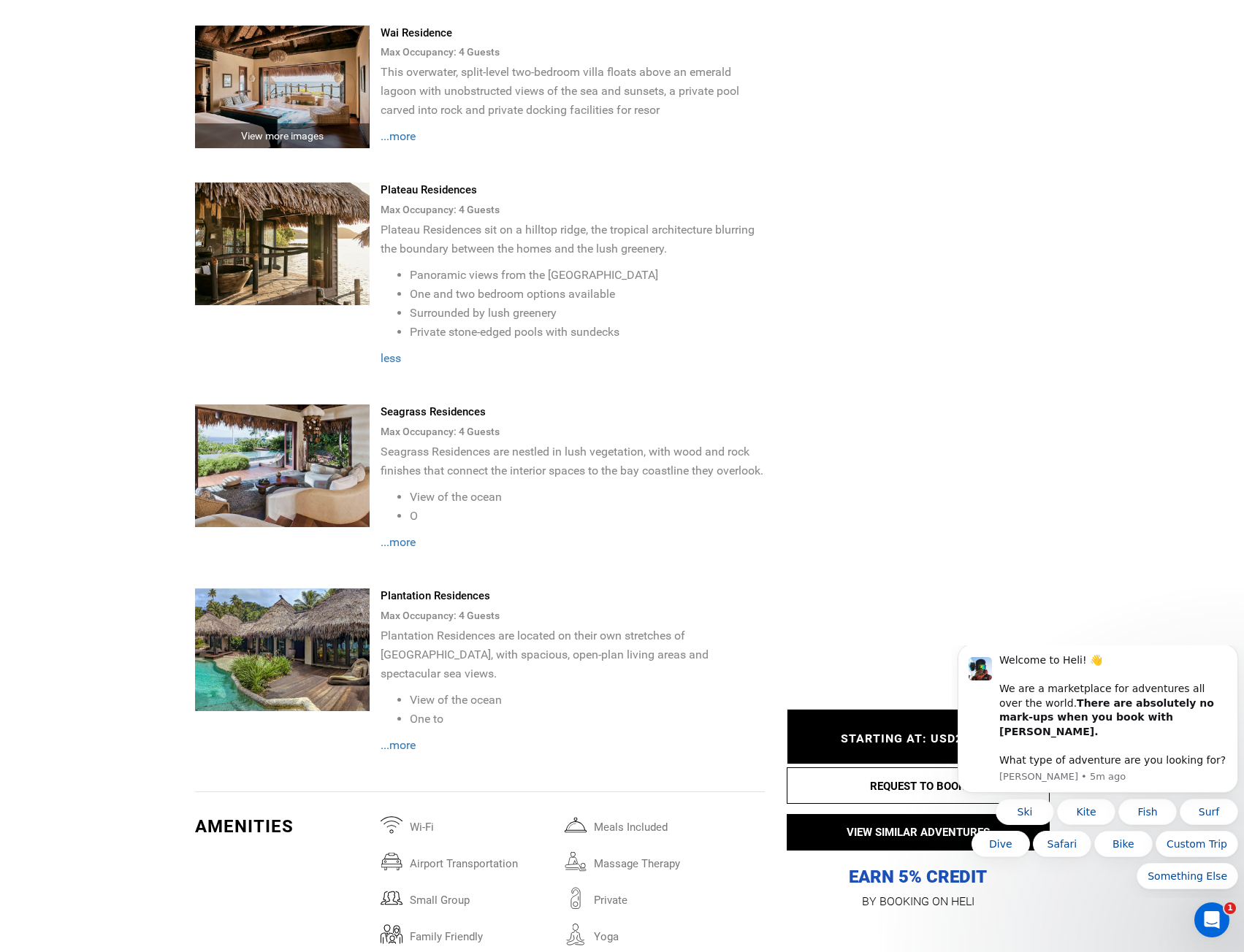
click at [324, 663] on img at bounding box center [282, 650] width 175 height 123
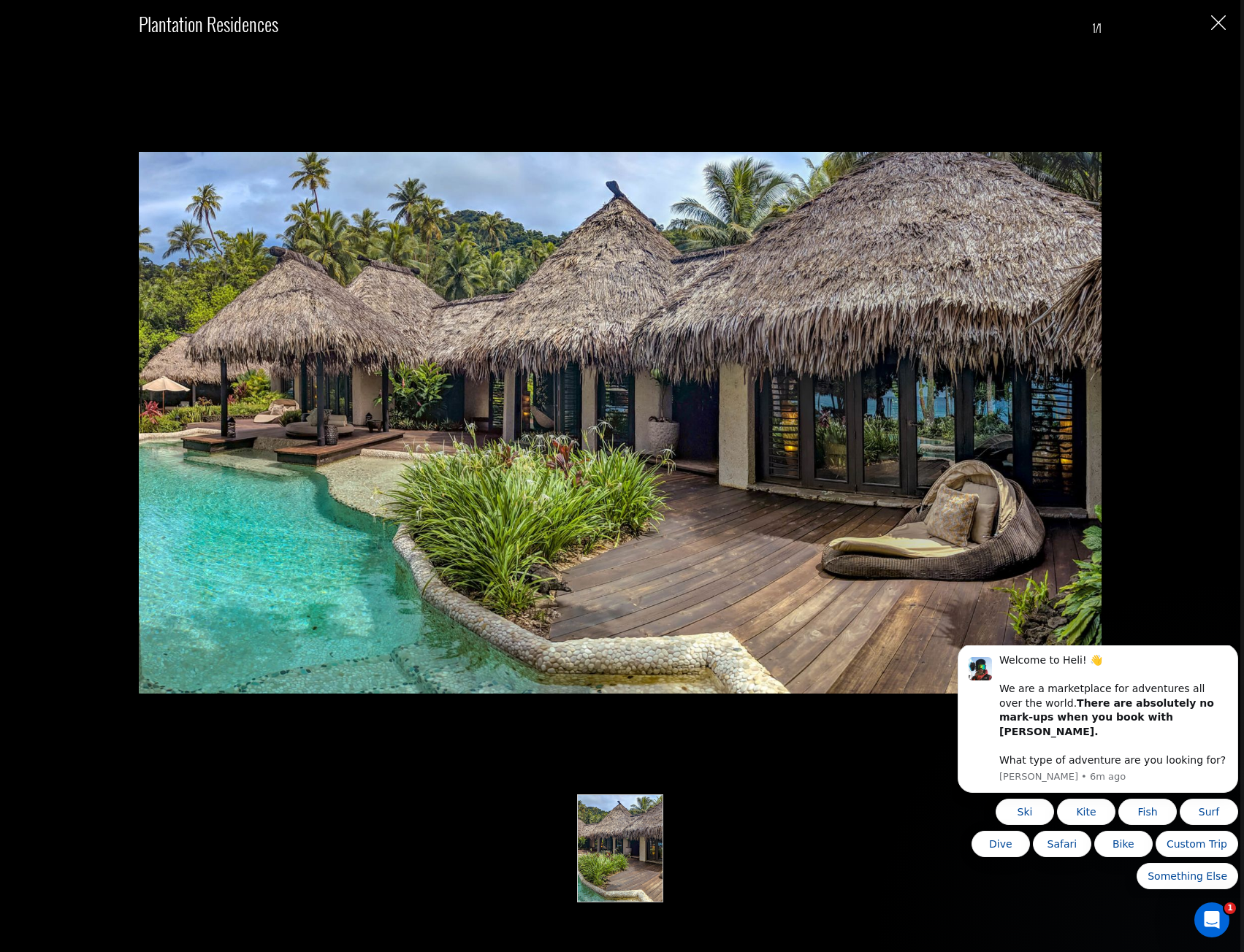
click at [1219, 24] on img "Close" at bounding box center [1218, 23] width 15 height 15
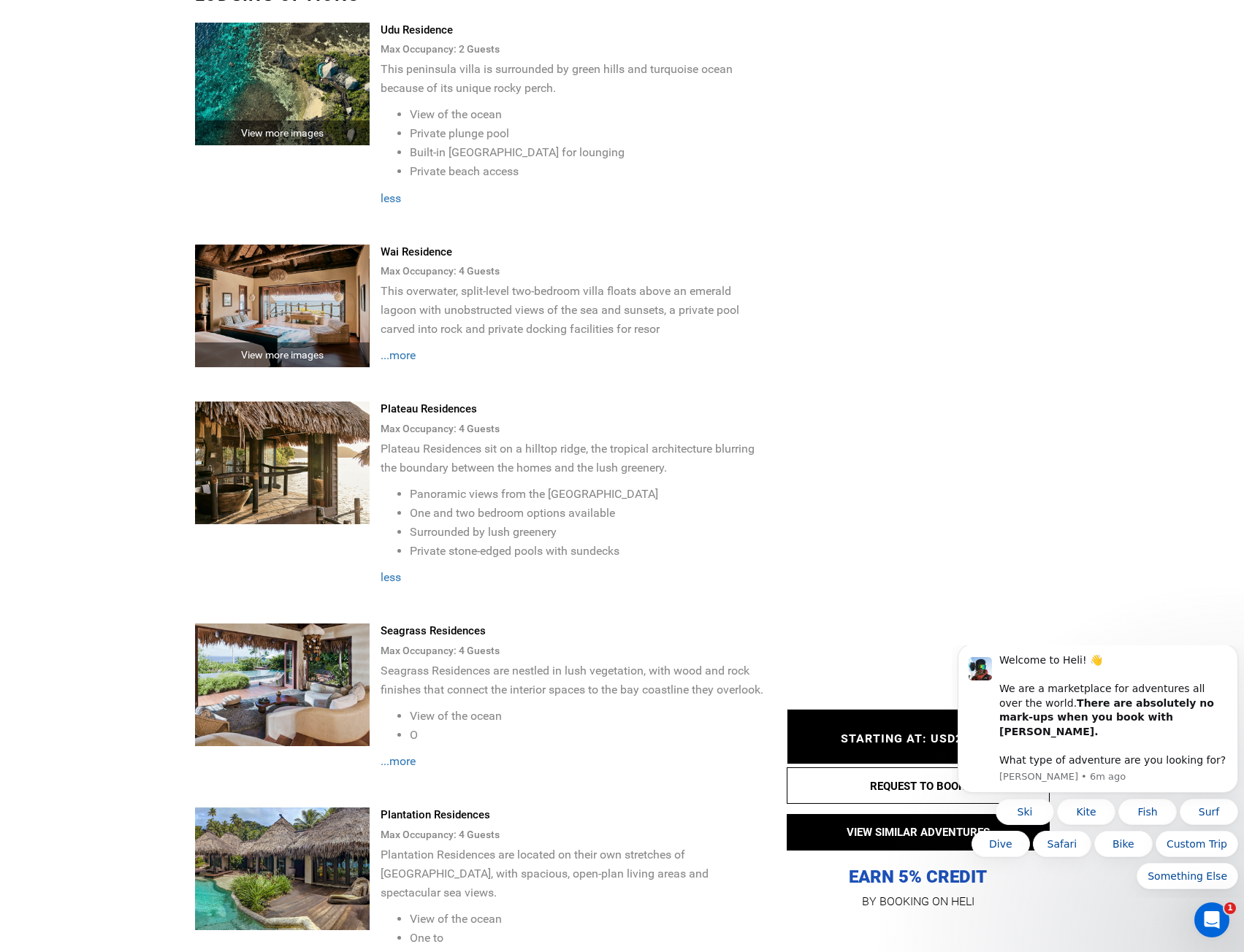
scroll to position [2629, 0]
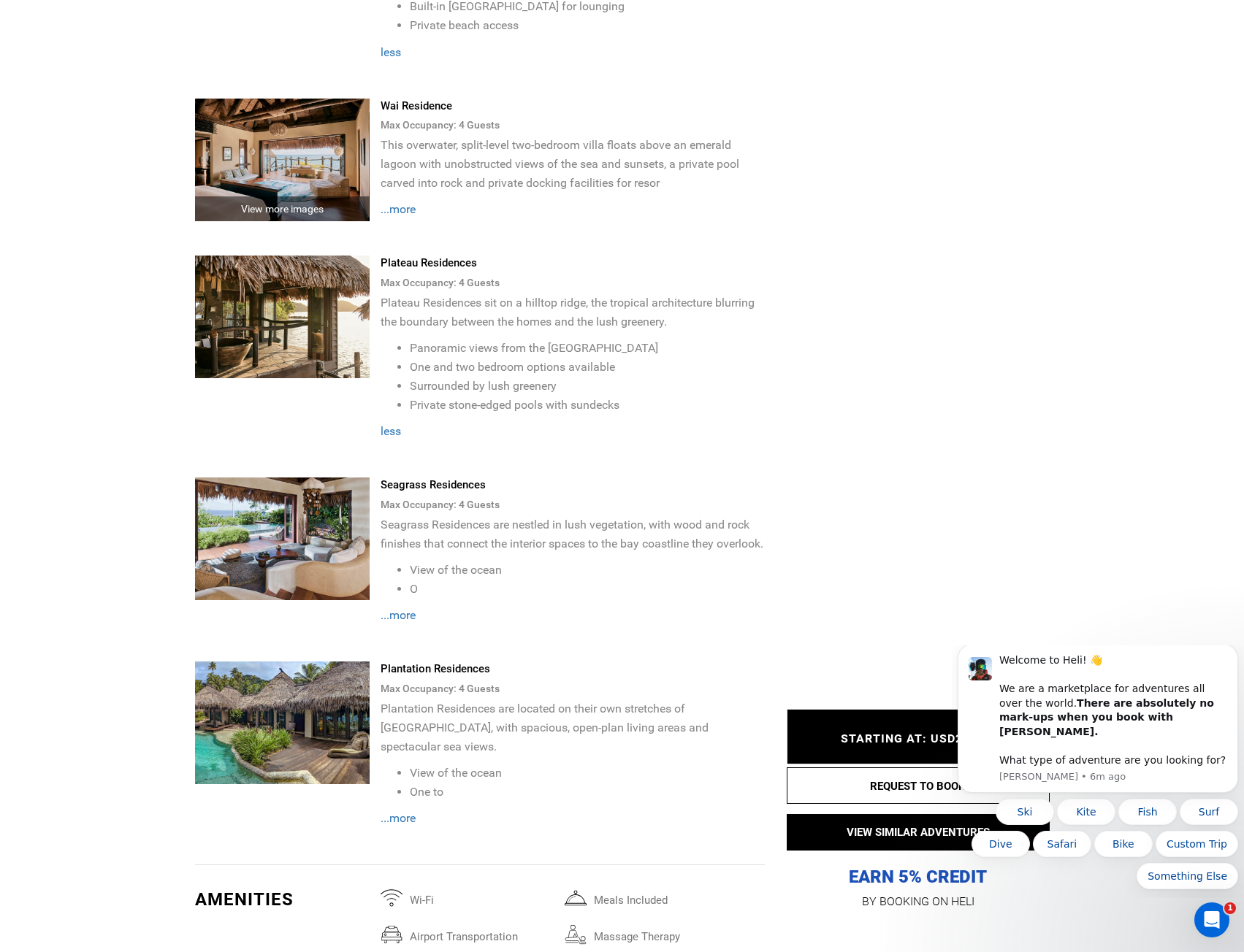
click at [346, 551] on img at bounding box center [282, 539] width 175 height 123
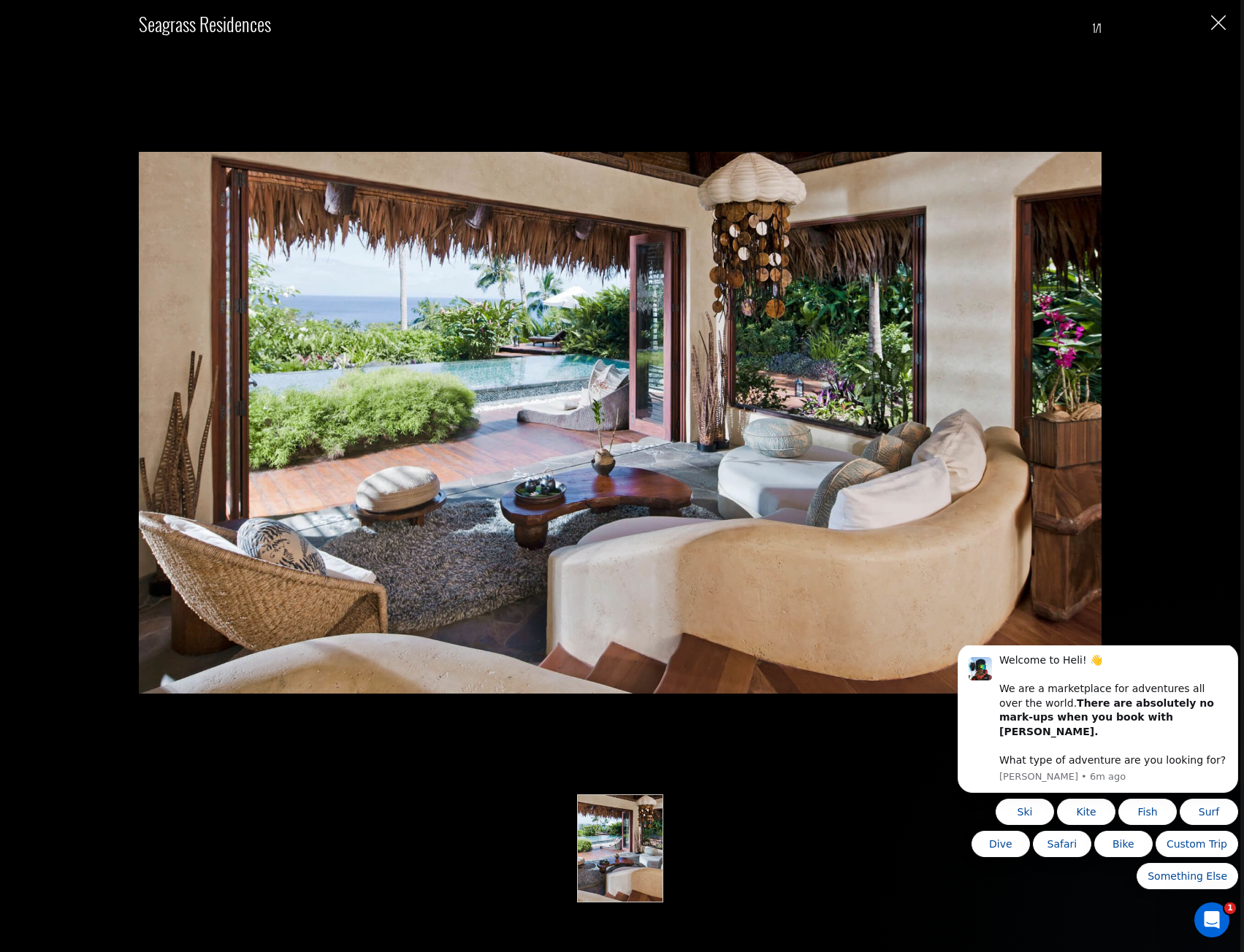
click at [1220, 19] on img "Close" at bounding box center [1218, 23] width 15 height 15
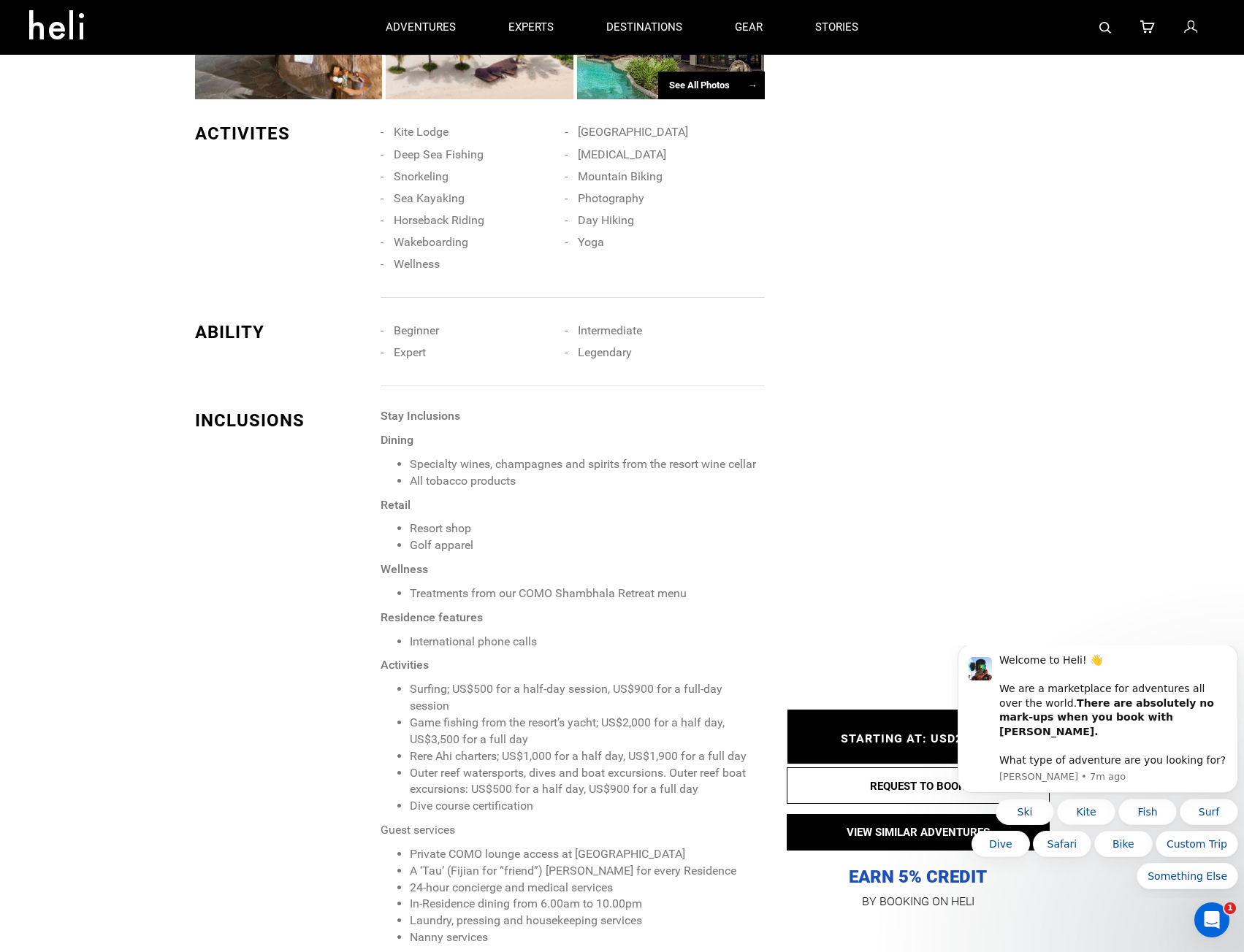
scroll to position [804, 0]
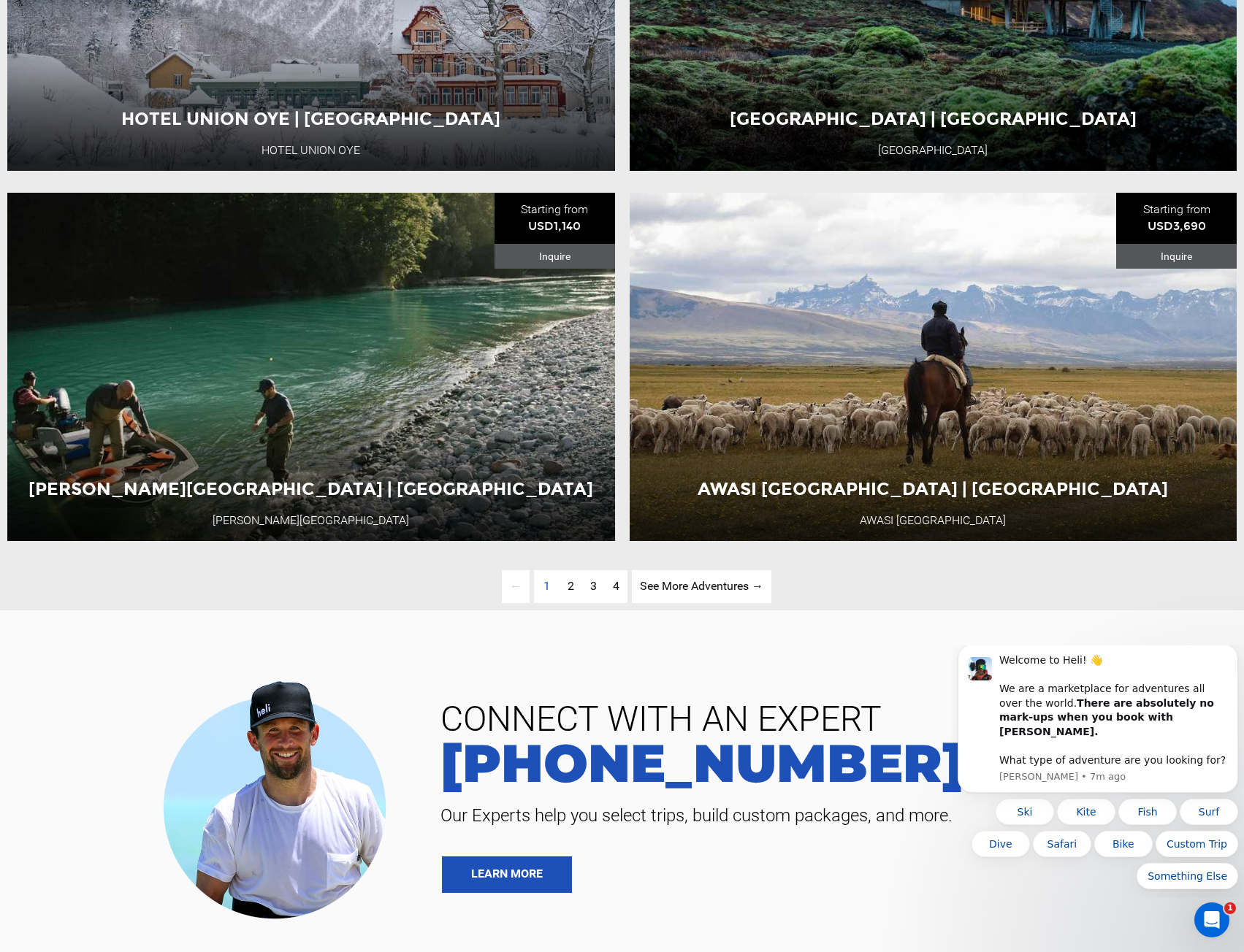
scroll to position [3786, 0]
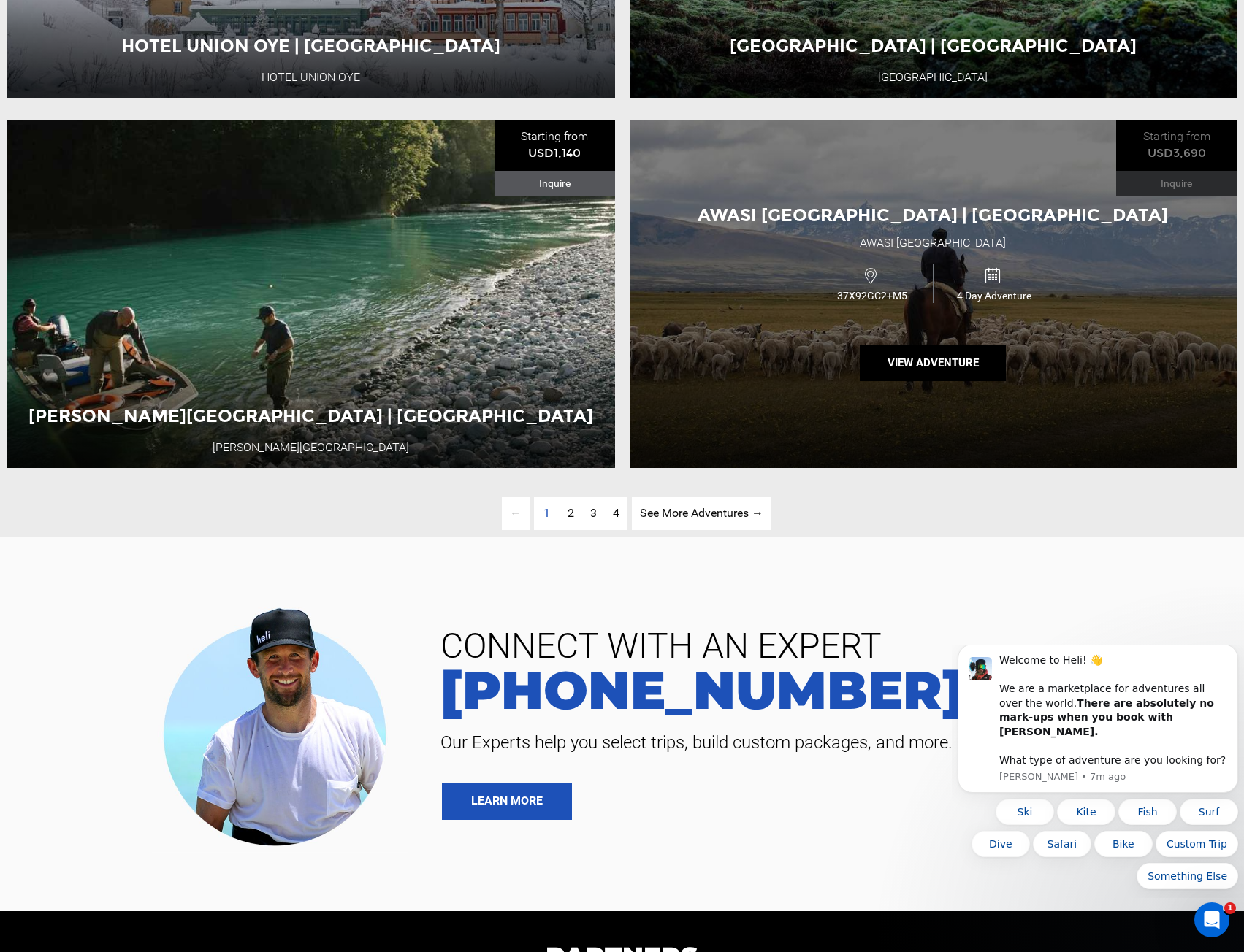
click at [729, 372] on div "Awasi [GEOGRAPHIC_DATA] | [GEOGRAPHIC_DATA] Awasi Patagonia 37X92GC2+M5 4 Day A…" at bounding box center [933, 294] width 608 height 349
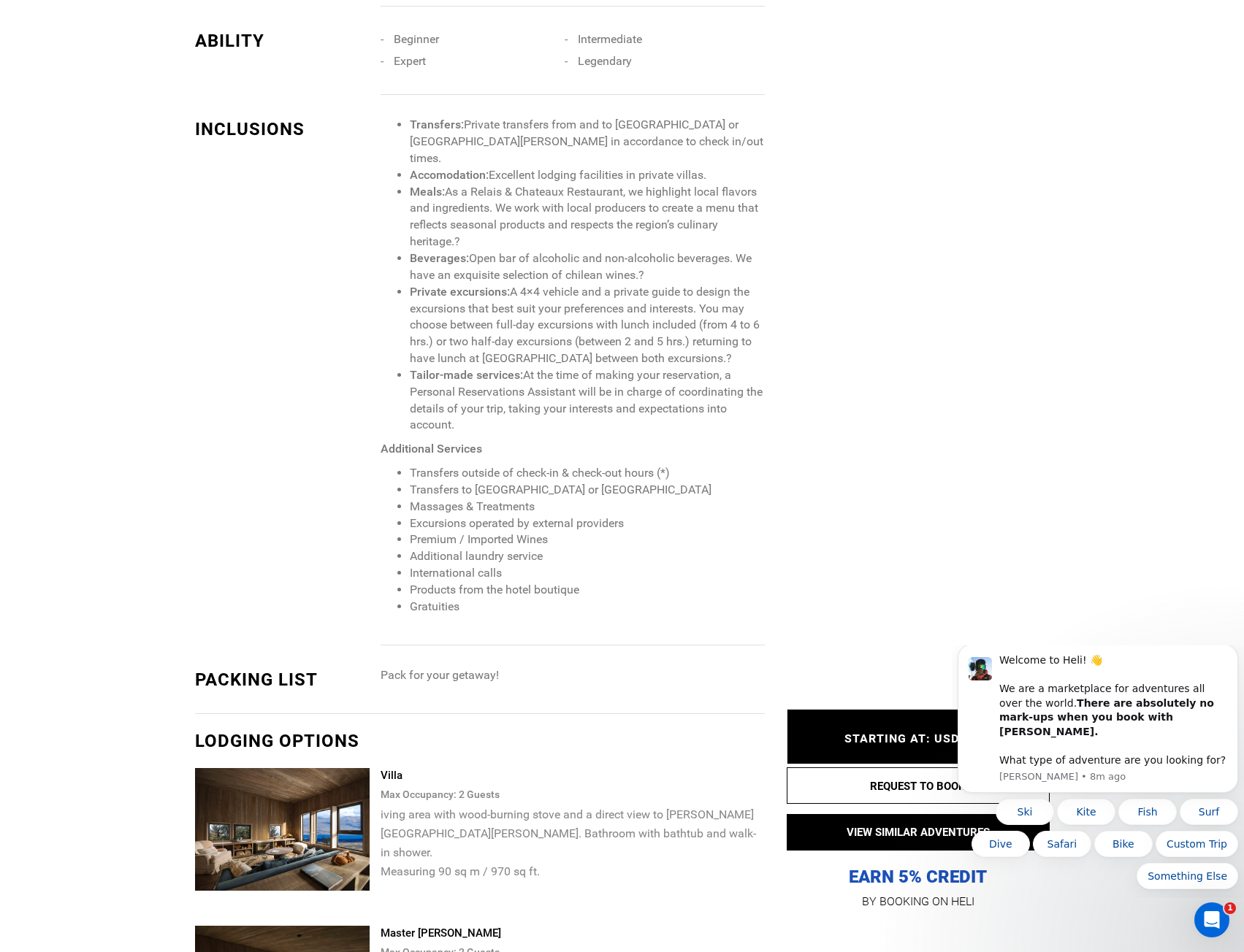
scroll to position [1753, 0]
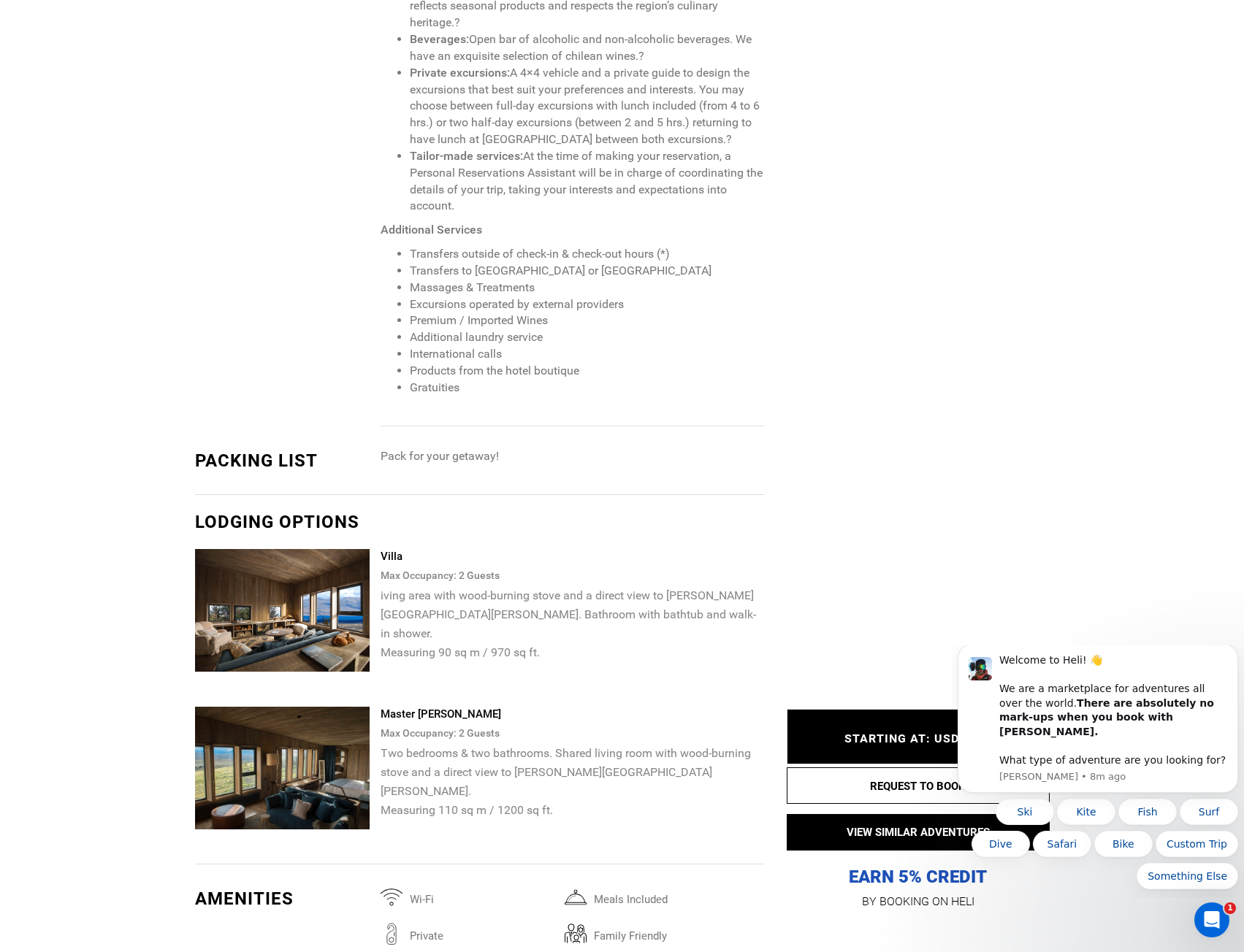
click at [283, 549] on img at bounding box center [282, 611] width 175 height 123
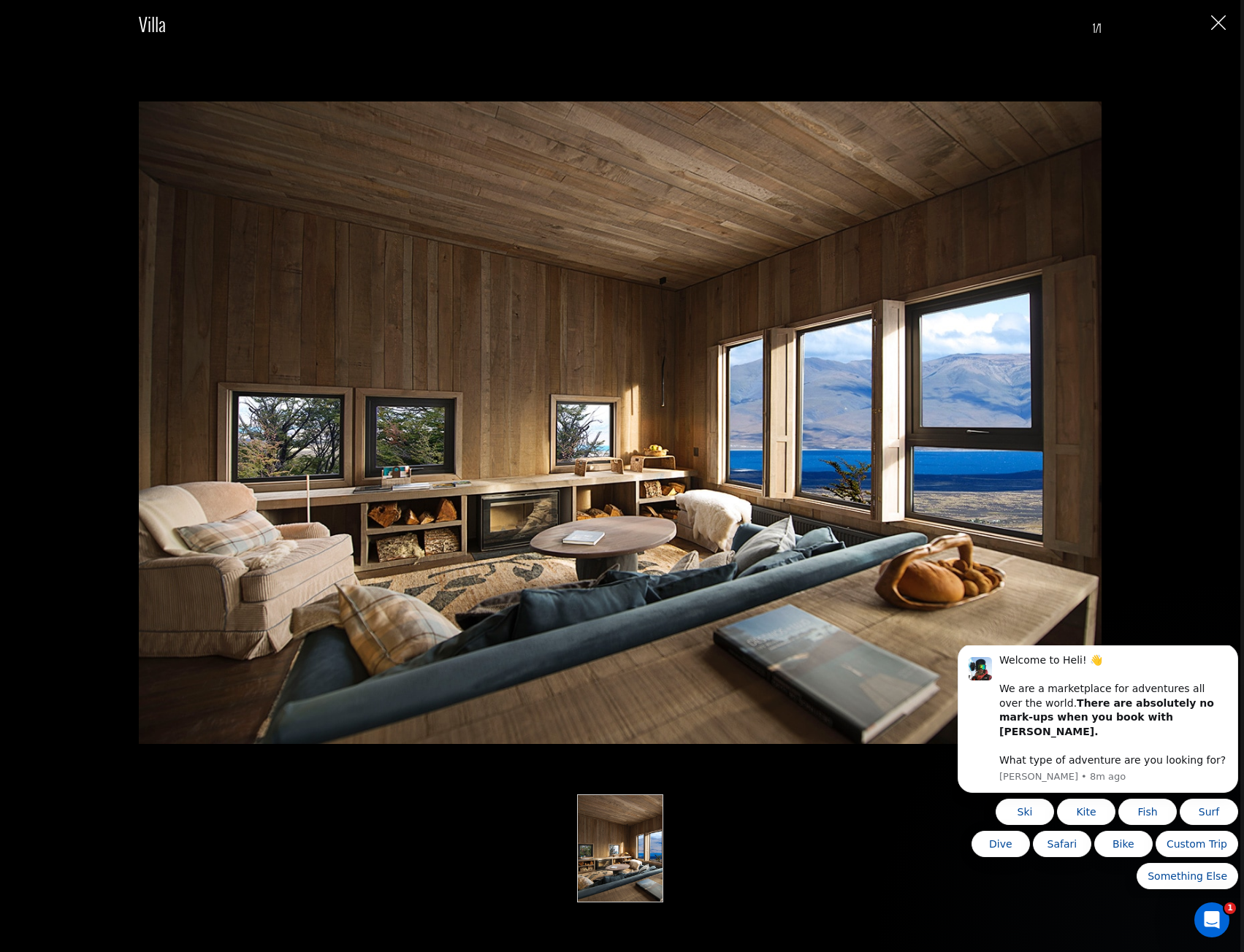
click at [1217, 24] on img "Close" at bounding box center [1218, 23] width 15 height 15
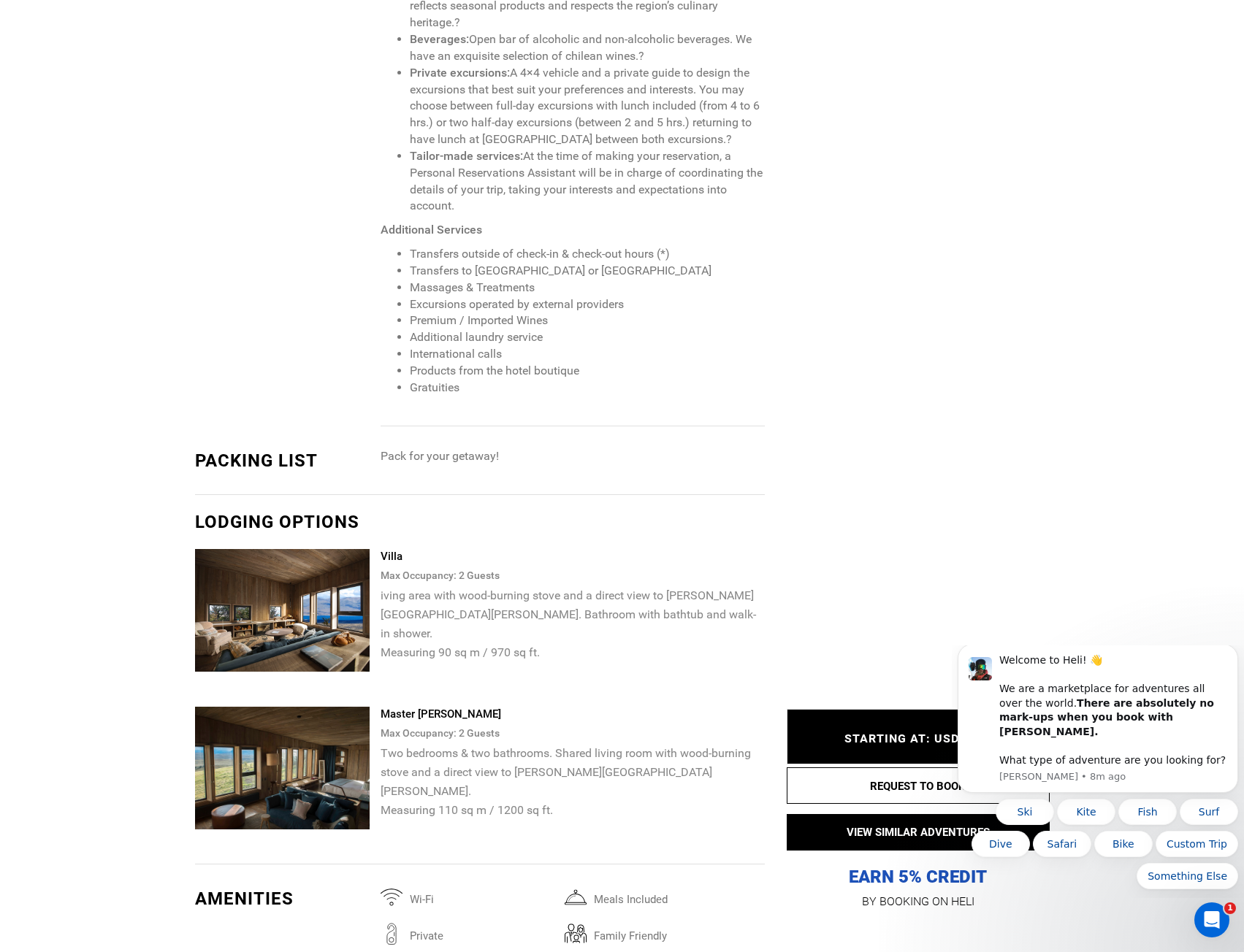
click at [295, 733] on img at bounding box center [282, 768] width 175 height 123
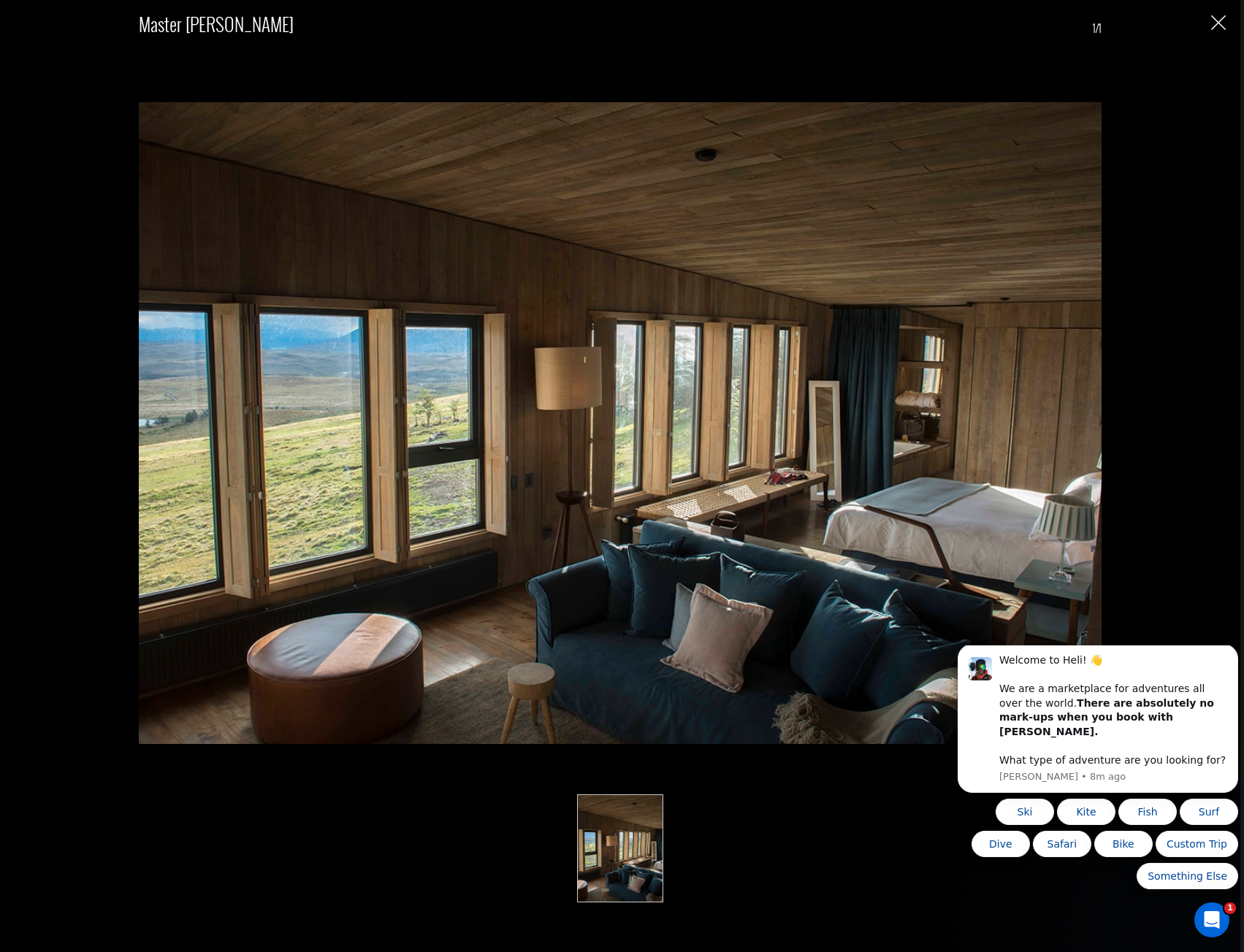
click at [1217, 23] on img "Close" at bounding box center [1218, 23] width 15 height 15
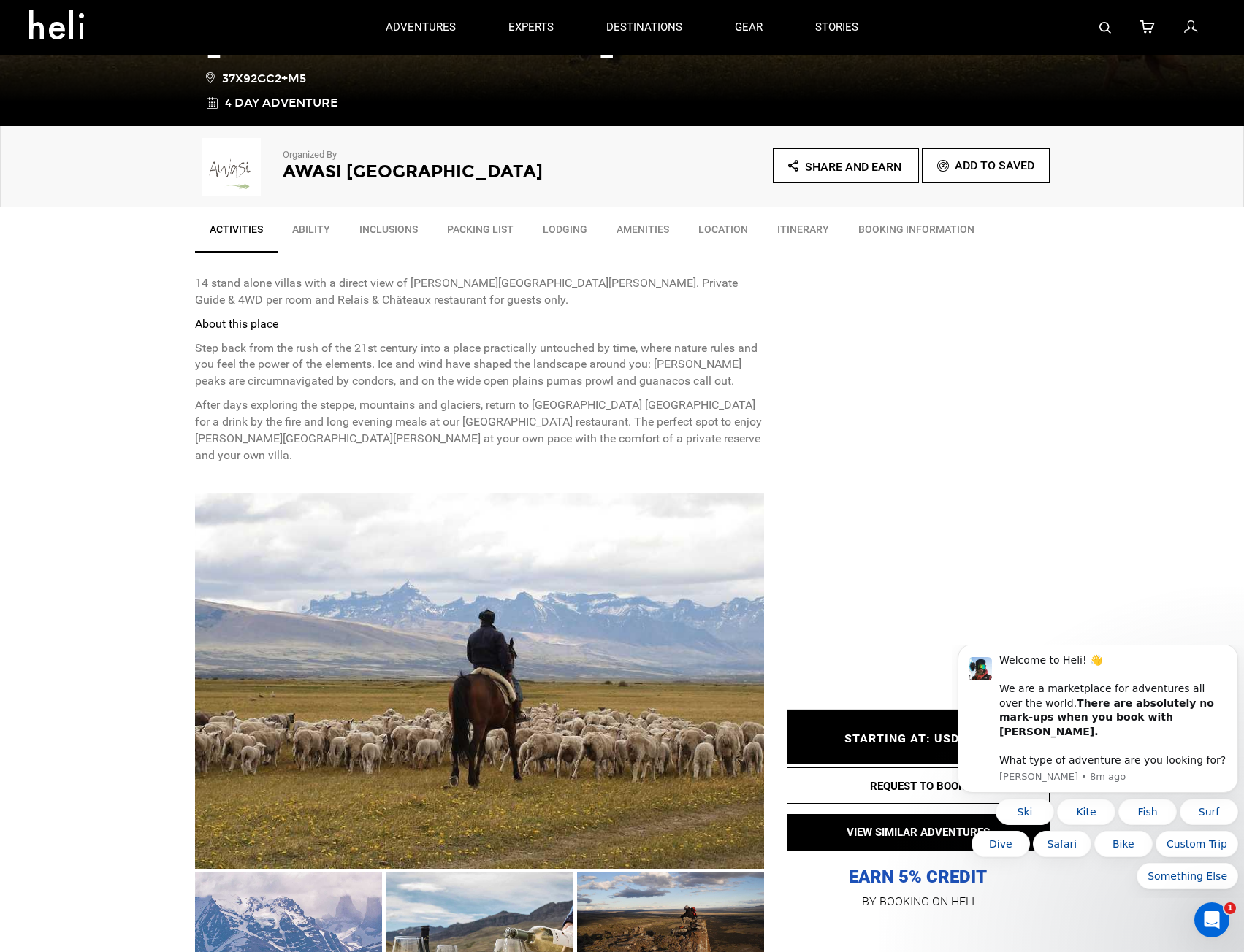
scroll to position [0, 0]
